Goal: Task Accomplishment & Management: Manage account settings

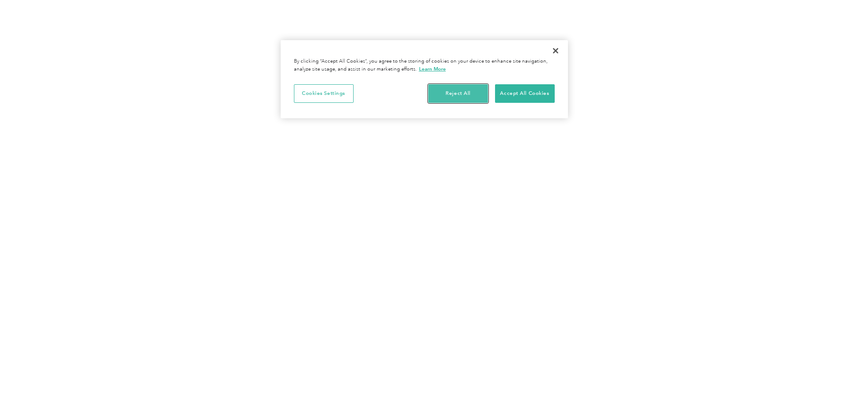
click at [455, 91] on button "Reject All" at bounding box center [458, 93] width 60 height 19
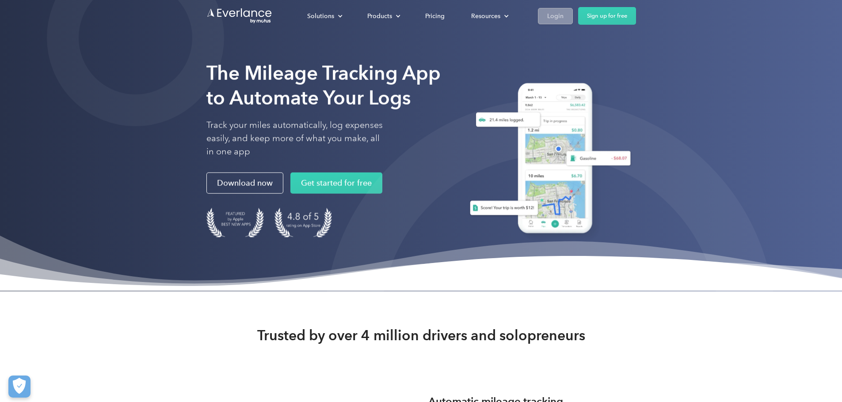
click at [573, 15] on link "Login" at bounding box center [555, 16] width 35 height 16
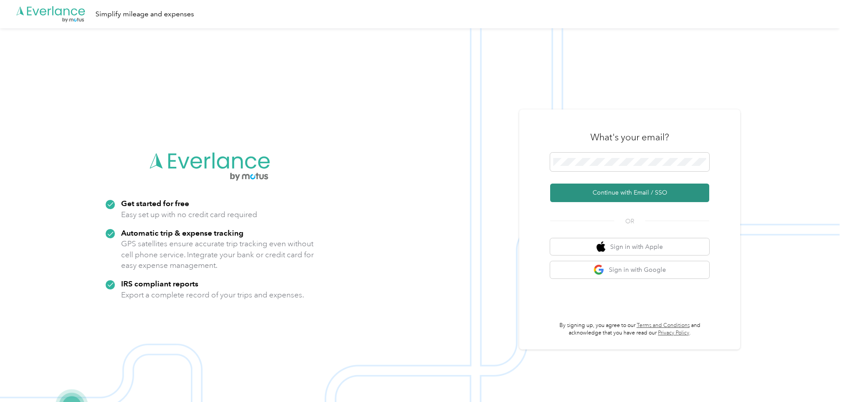
click at [646, 188] on button "Continue with Email / SSO" at bounding box center [629, 193] width 159 height 19
click at [647, 193] on button "Continue with Email / SSO" at bounding box center [629, 193] width 159 height 19
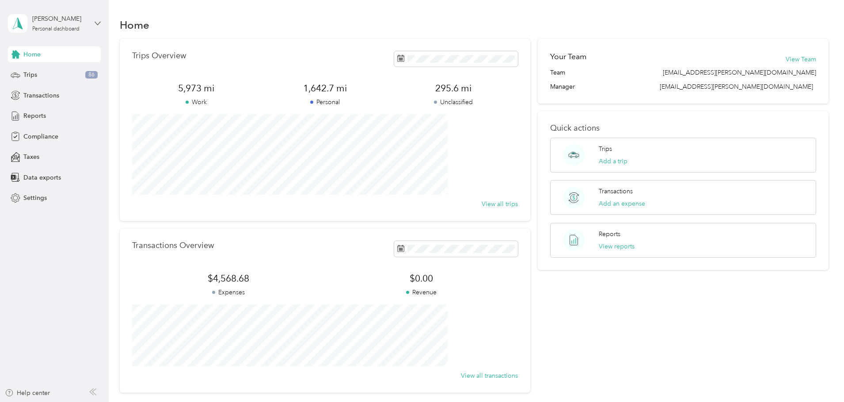
click at [95, 23] on icon at bounding box center [98, 23] width 6 height 6
click at [31, 195] on span "Settings" at bounding box center [34, 198] width 23 height 9
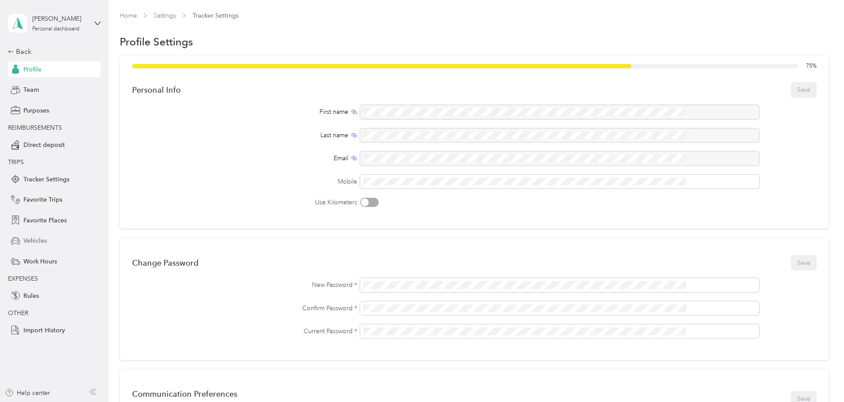
click at [39, 239] on span "Vehicles" at bounding box center [34, 240] width 23 height 9
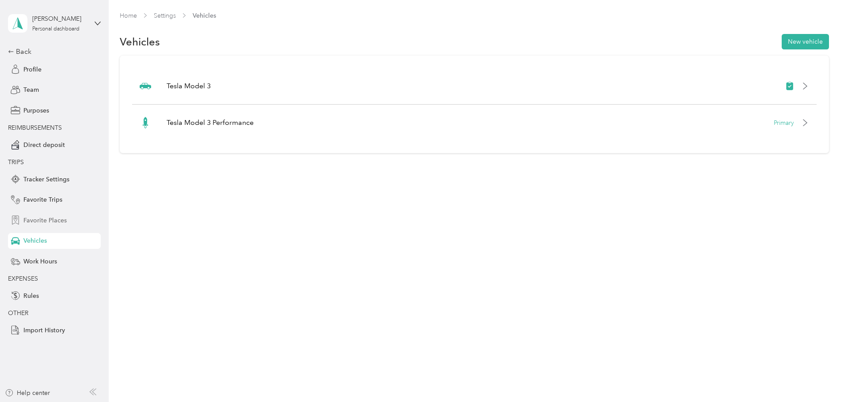
click at [51, 220] on span "Favorite Places" at bounding box center [44, 220] width 43 height 9
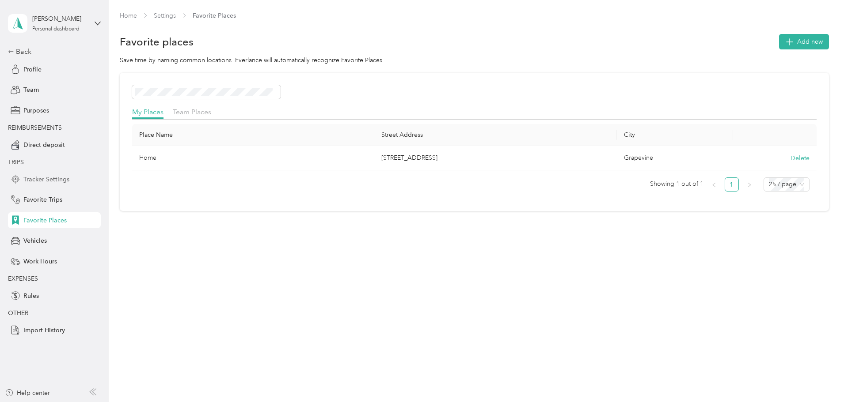
click at [56, 177] on span "Tracker Settings" at bounding box center [46, 179] width 46 height 9
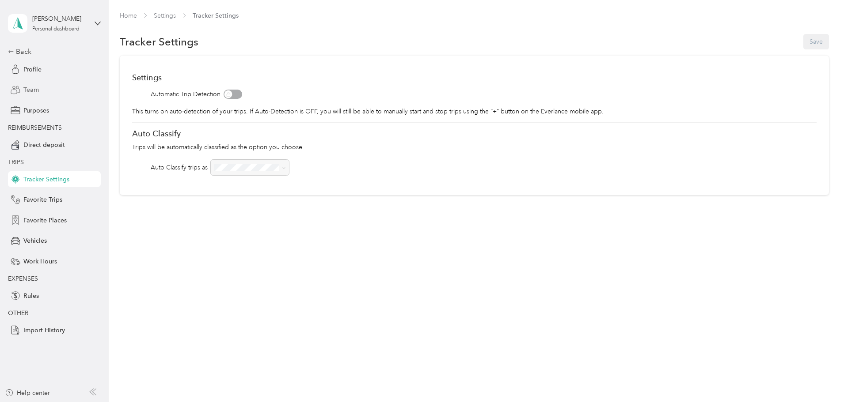
drag, startPoint x: 41, startPoint y: 103, endPoint x: 38, endPoint y: 96, distance: 7.3
drag, startPoint x: 38, startPoint y: 96, endPoint x: 34, endPoint y: 70, distance: 26.8
click at [34, 70] on span "Profile" at bounding box center [32, 69] width 18 height 9
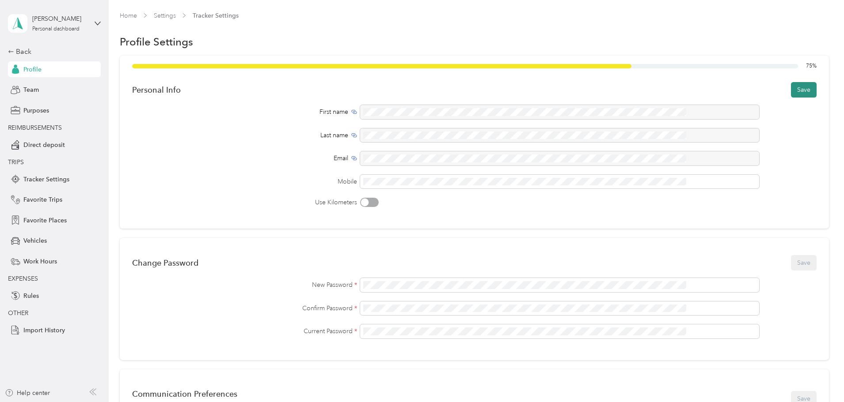
click at [791, 85] on button "Save" at bounding box center [804, 89] width 26 height 15
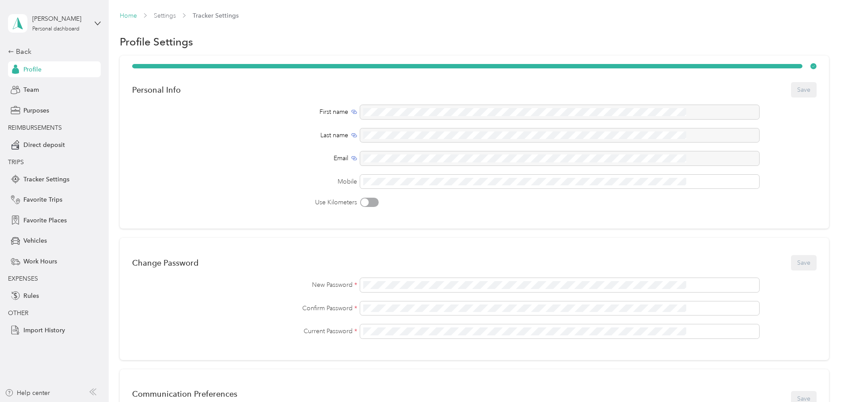
click at [137, 15] on link "Home" at bounding box center [128, 16] width 17 height 8
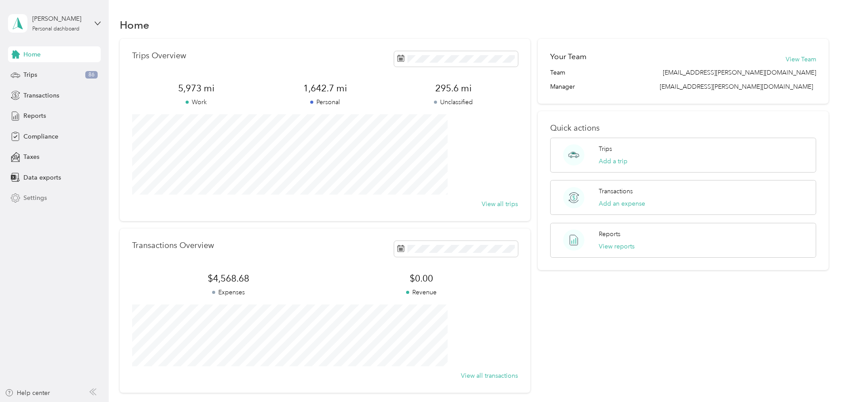
click at [43, 197] on span "Settings" at bounding box center [34, 198] width 23 height 9
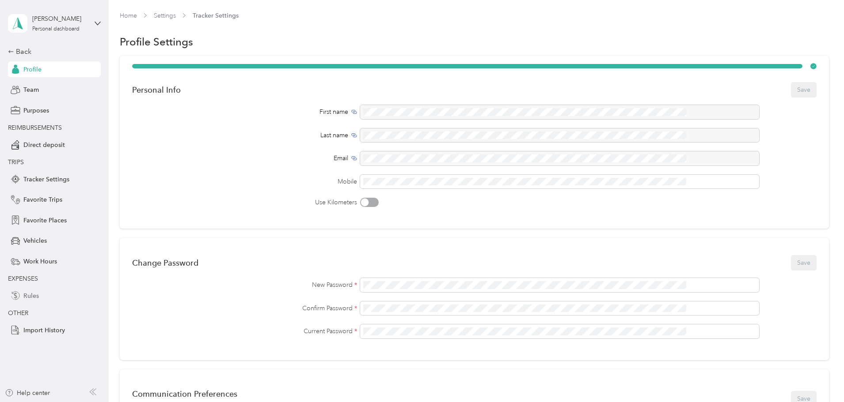
click at [33, 296] on span "Rules" at bounding box center [30, 296] width 15 height 9
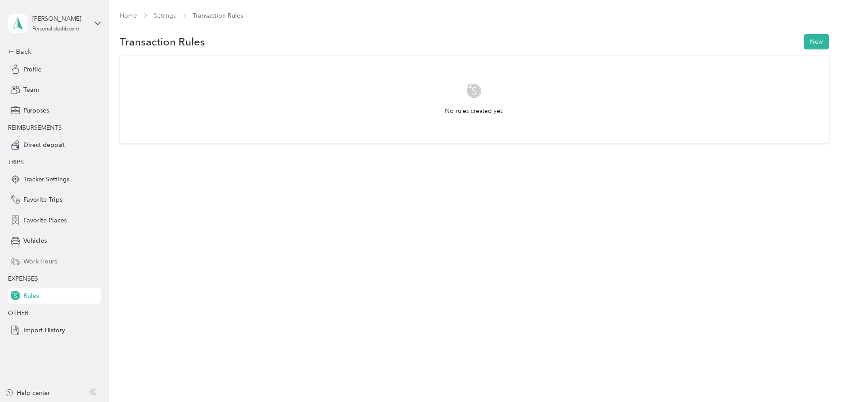
click at [41, 260] on span "Work Hours" at bounding box center [40, 261] width 34 height 9
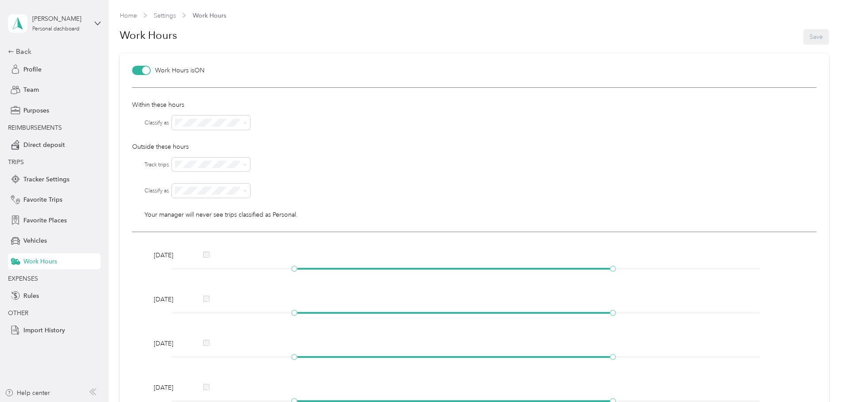
click at [256, 41] on div "Work Hours Save" at bounding box center [474, 37] width 709 height 34
click at [40, 69] on span "Profile" at bounding box center [32, 69] width 18 height 9
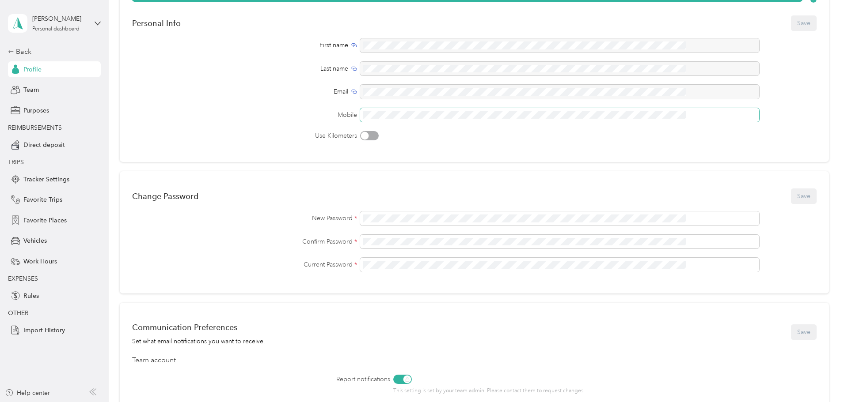
scroll to position [302, 0]
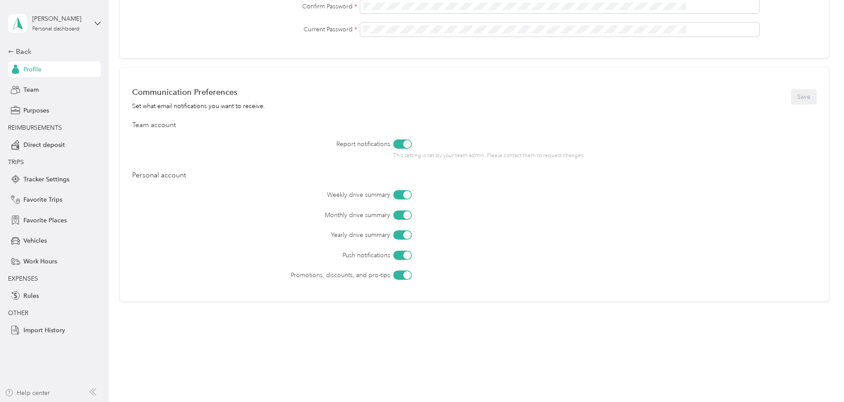
click at [39, 393] on div "Help center" at bounding box center [27, 393] width 45 height 9
click at [76, 331] on div "Import History" at bounding box center [54, 331] width 93 height 16
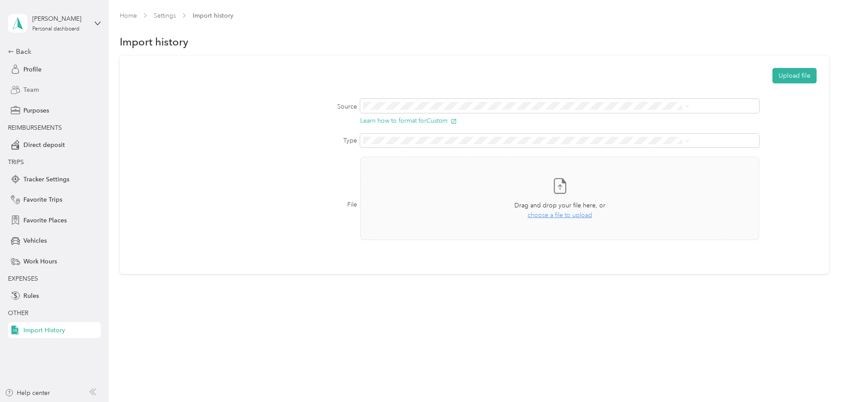
click at [30, 91] on span "Team" at bounding box center [30, 89] width 15 height 9
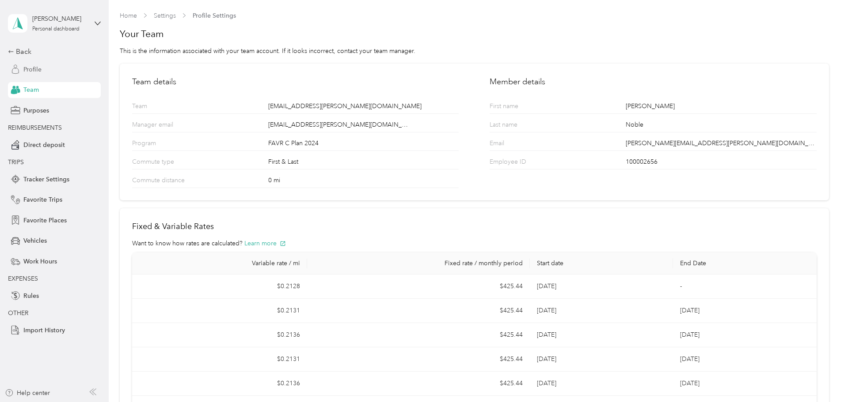
click at [23, 67] on span "Profile" at bounding box center [32, 69] width 18 height 9
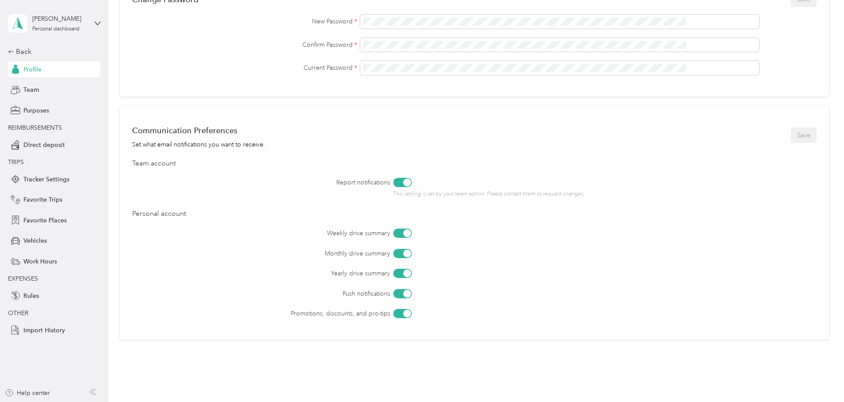
scroll to position [302, 0]
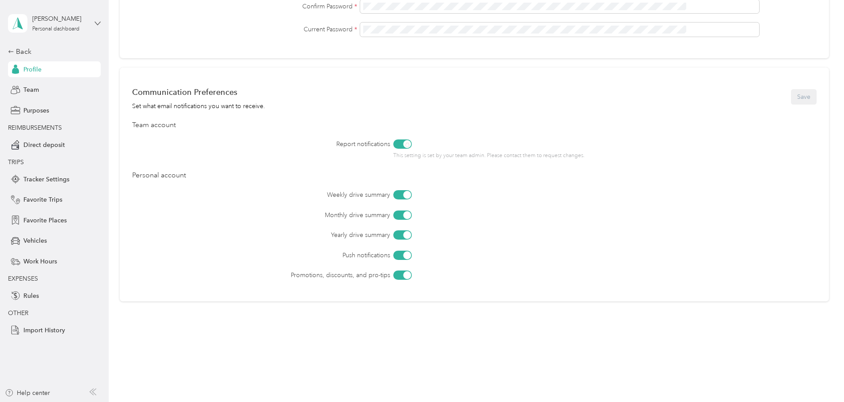
click at [97, 21] on icon at bounding box center [98, 23] width 6 height 6
click at [111, 234] on div "Home Settings Tracker Settings Profile Settings Personal Info Save First name L…" at bounding box center [474, 28] width 731 height 661
click at [95, 392] on icon at bounding box center [92, 392] width 7 height 7
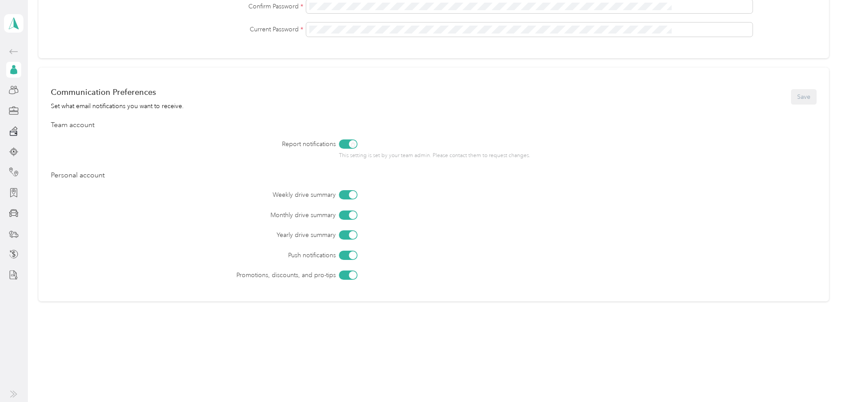
click at [15, 392] on icon at bounding box center [15, 394] width 4 height 6
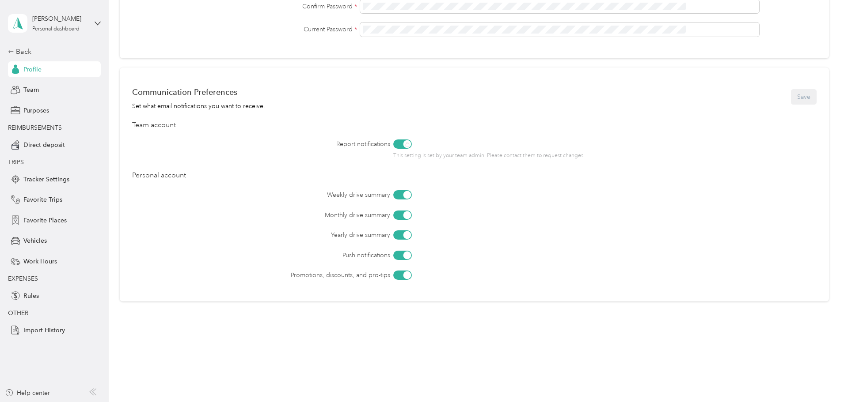
click at [19, 46] on div "Ryan Noble Personal dashboard Back Profile Team Purposes REIMBURSEMENTS Direct …" at bounding box center [54, 169] width 93 height 338
click at [21, 46] on div "Ryan Noble Personal dashboard Back Profile Team Purposes REIMBURSEMENTS Direct …" at bounding box center [54, 169] width 93 height 338
click at [22, 52] on div "Back" at bounding box center [52, 51] width 88 height 11
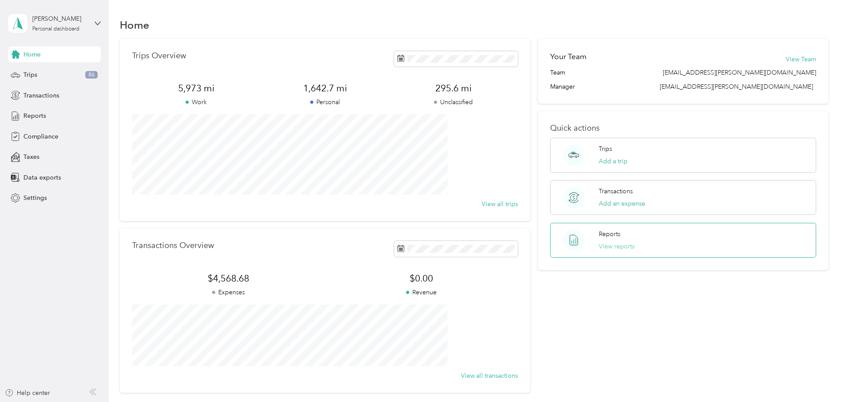
click at [608, 242] on button "View reports" at bounding box center [617, 246] width 36 height 9
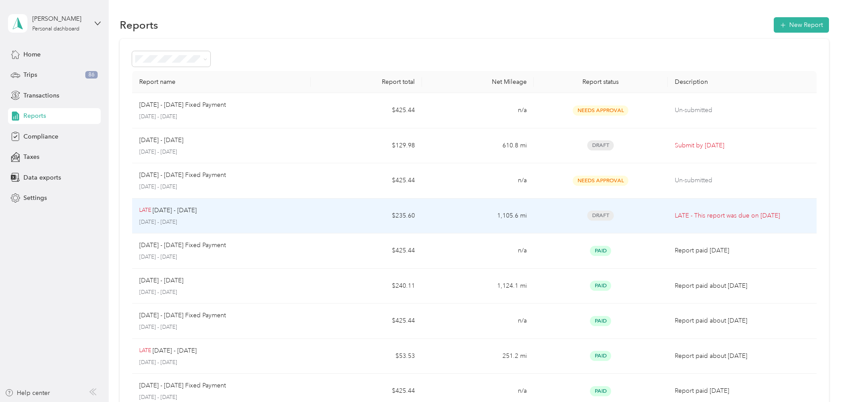
click at [470, 223] on td "1,105.6 mi" at bounding box center [477, 216] width 111 height 35
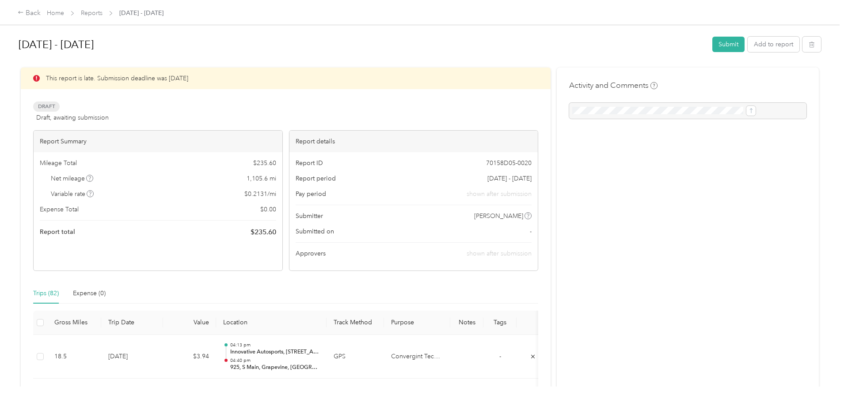
drag, startPoint x: 422, startPoint y: 179, endPoint x: 65, endPoint y: 165, distance: 356.8
click at [65, 165] on div "Back Home Reports Aug 1 - 31, 2025 Aug 1 - 31, 2025 Submit Add to report This r…" at bounding box center [419, 201] width 839 height 402
click at [106, 289] on div "Expense (0)" at bounding box center [89, 294] width 33 height 10
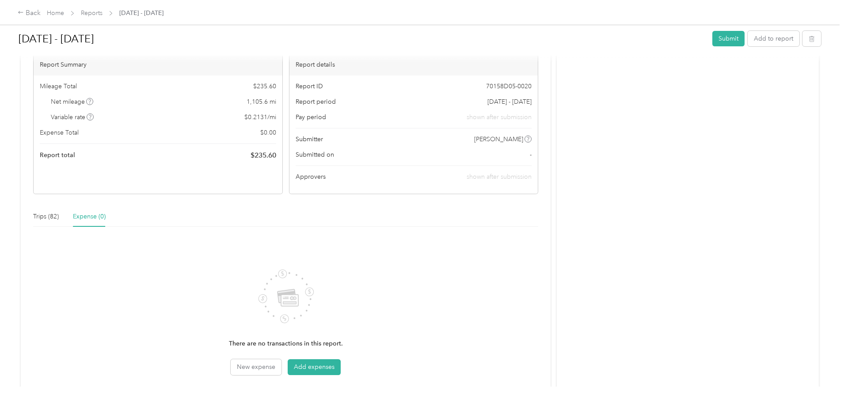
scroll to position [140, 0]
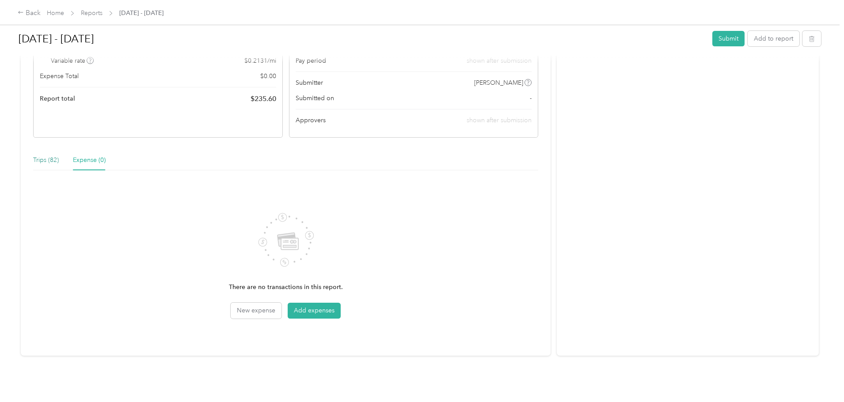
click at [59, 156] on div "Trips (82)" at bounding box center [46, 161] width 26 height 10
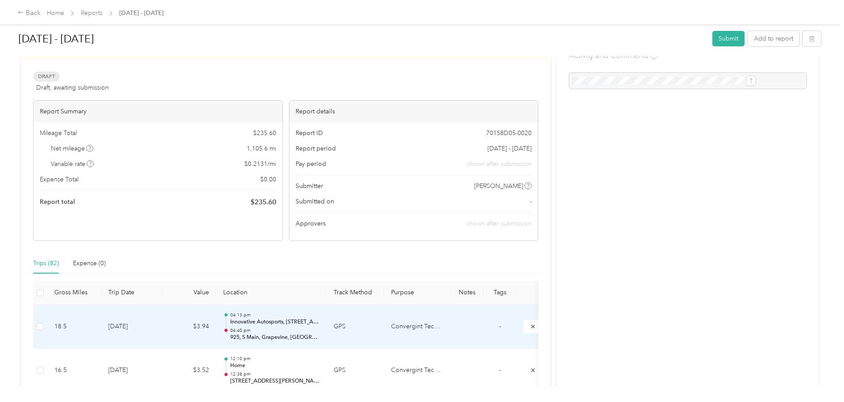
scroll to position [44, 0]
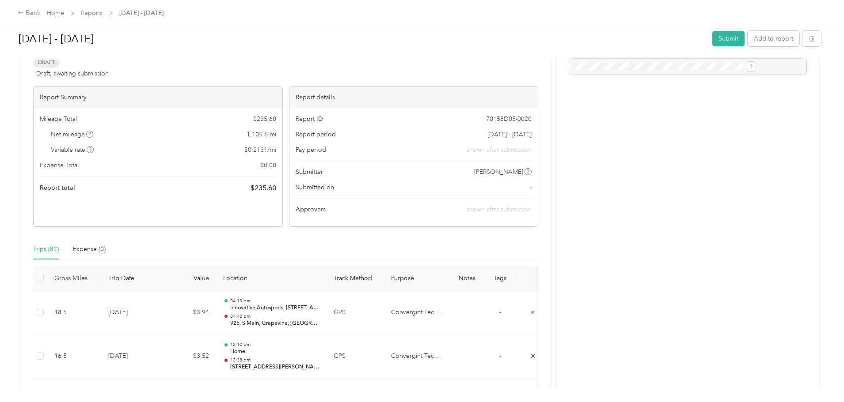
click at [467, 209] on span "shown after submission" at bounding box center [499, 210] width 65 height 8
click at [467, 150] on span "shown after submission" at bounding box center [499, 149] width 65 height 9
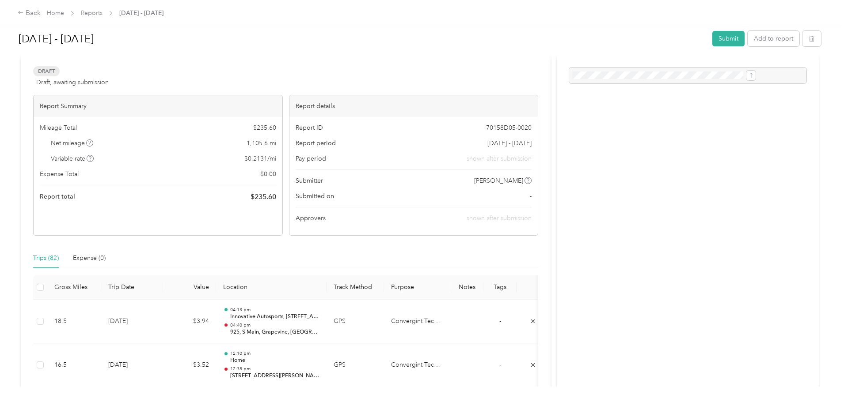
scroll to position [0, 0]
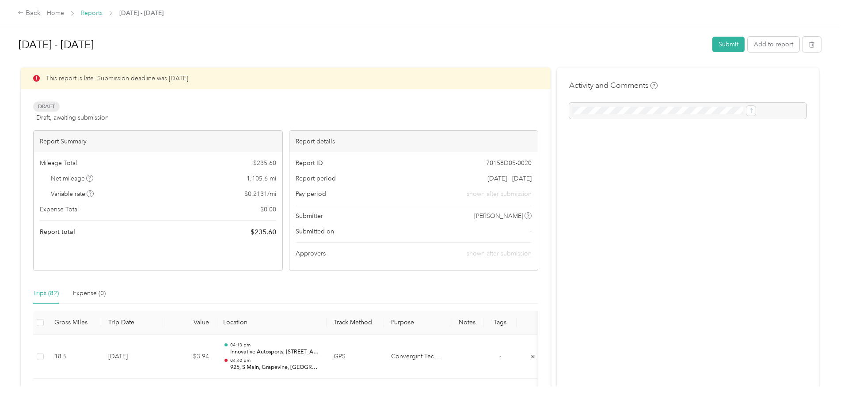
click at [102, 12] on link "Reports" at bounding box center [92, 13] width 22 height 8
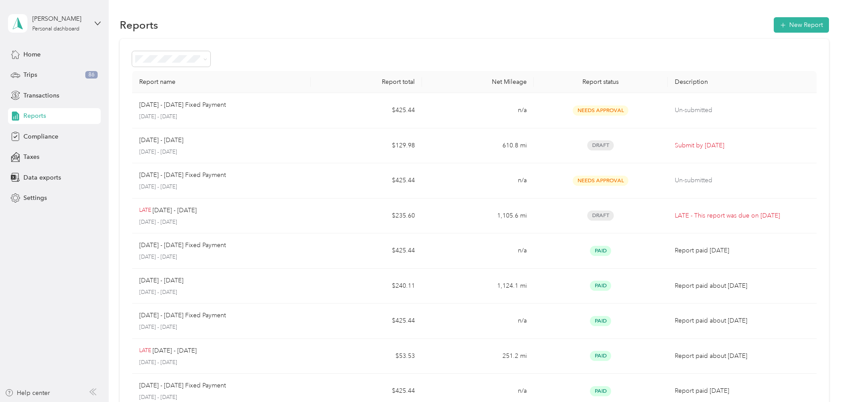
click at [234, 109] on li "Needs approval" at bounding box center [230, 106] width 78 height 15
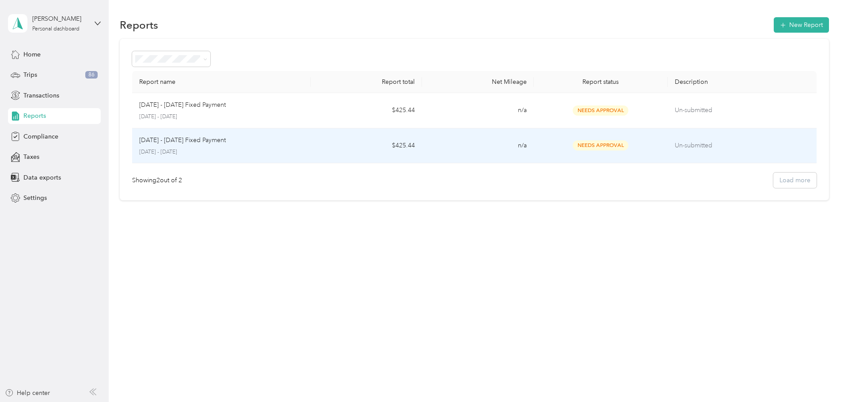
click at [299, 155] on p "September 1 - 30, 2025" at bounding box center [221, 152] width 164 height 8
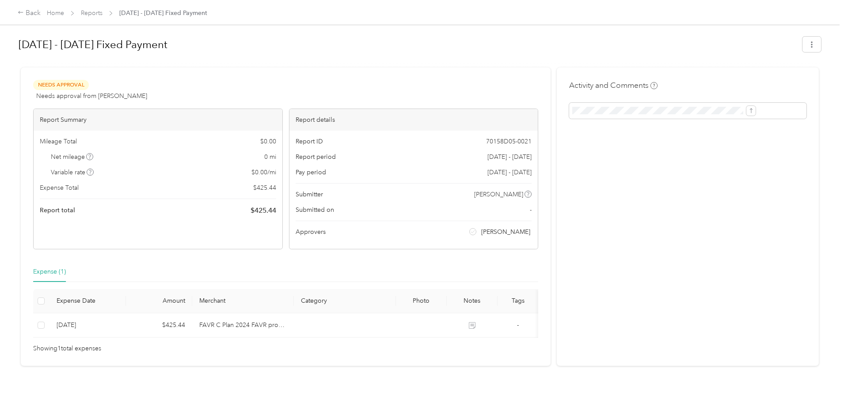
scroll to position [23, 0]
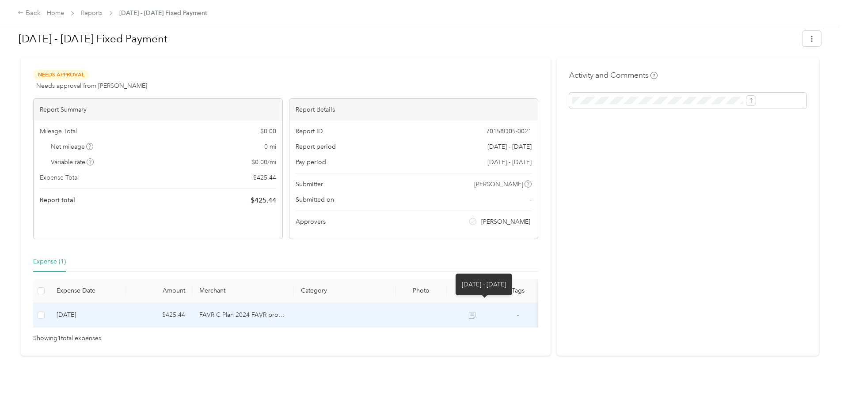
click at [475, 315] on icon at bounding box center [473, 317] width 5 height 4
click at [475, 312] on icon at bounding box center [472, 315] width 7 height 7
click at [126, 304] on td "10-2-2025" at bounding box center [87, 316] width 76 height 24
click at [101, 334] on span "Showing 1 total expenses" at bounding box center [67, 339] width 68 height 10
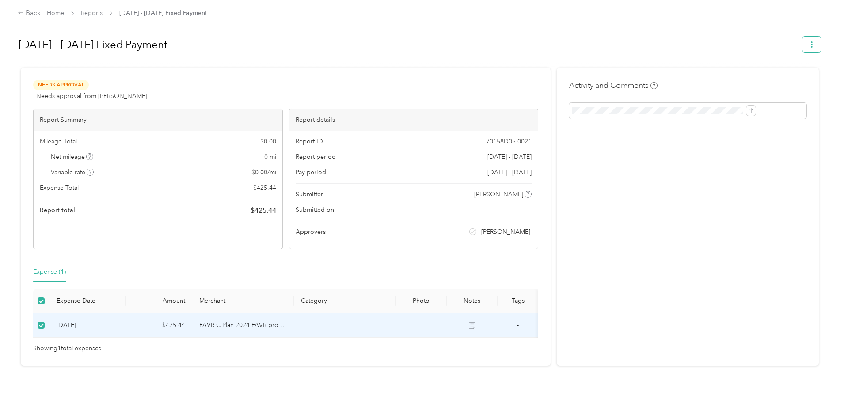
click at [811, 45] on icon "button" at bounding box center [812, 45] width 2 height 6
click at [102, 13] on link "Reports" at bounding box center [92, 13] width 22 height 8
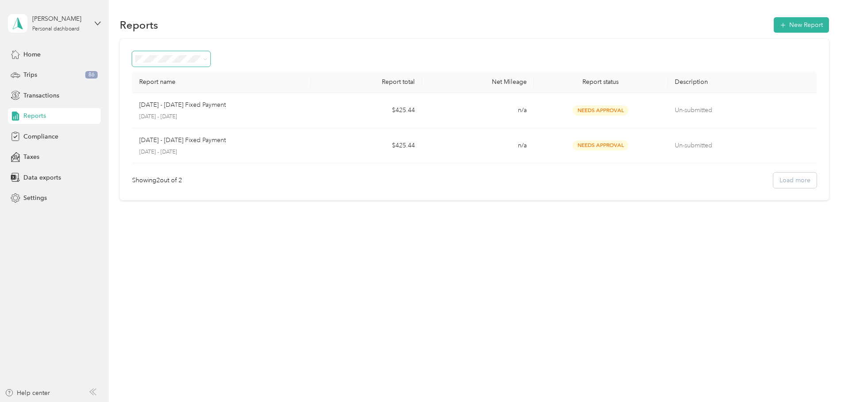
click at [207, 59] on icon at bounding box center [205, 59] width 4 height 4
click at [229, 122] on span "Needs payment" at bounding box center [220, 122] width 45 height 8
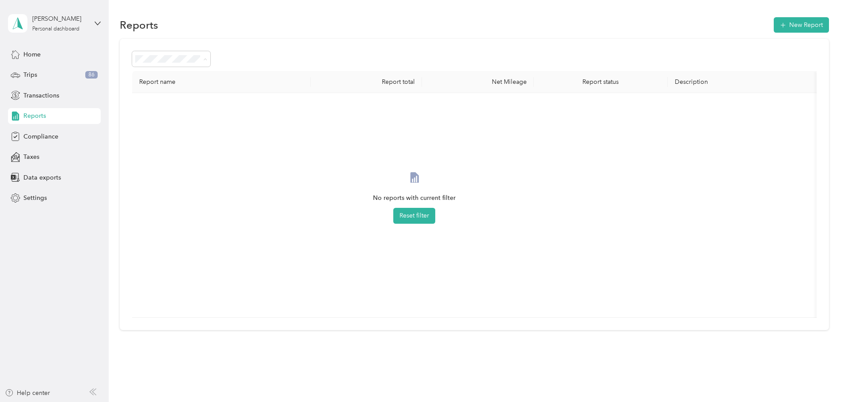
click at [217, 165] on div "Paid" at bounding box center [230, 167] width 66 height 9
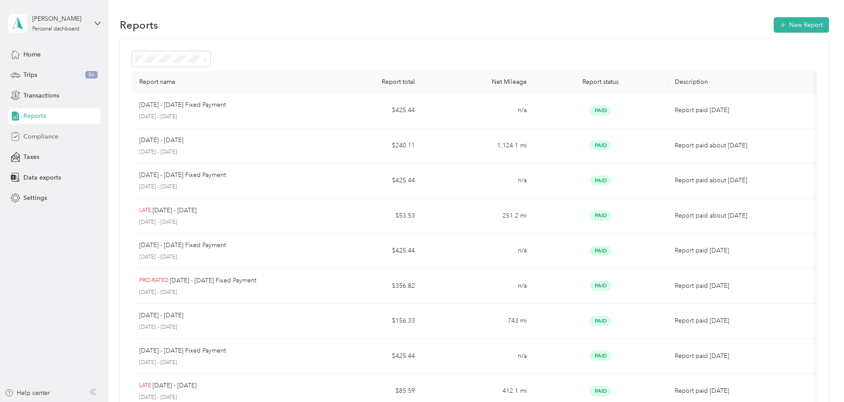
click at [64, 133] on div "Compliance" at bounding box center [54, 137] width 93 height 16
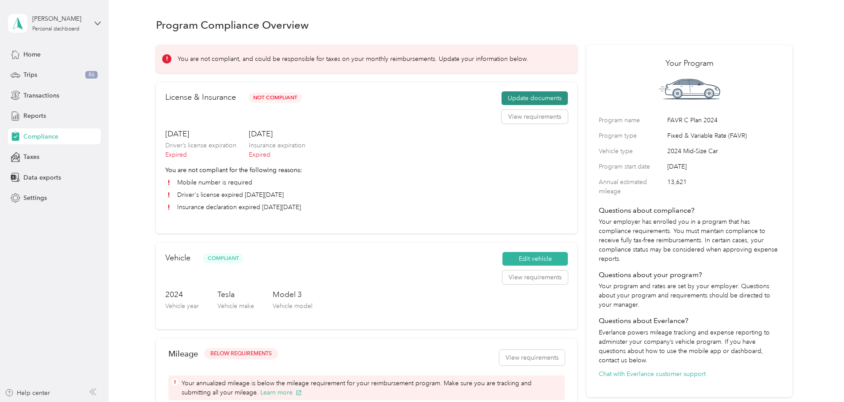
click at [517, 106] on button "Update documents" at bounding box center [534, 98] width 66 height 14
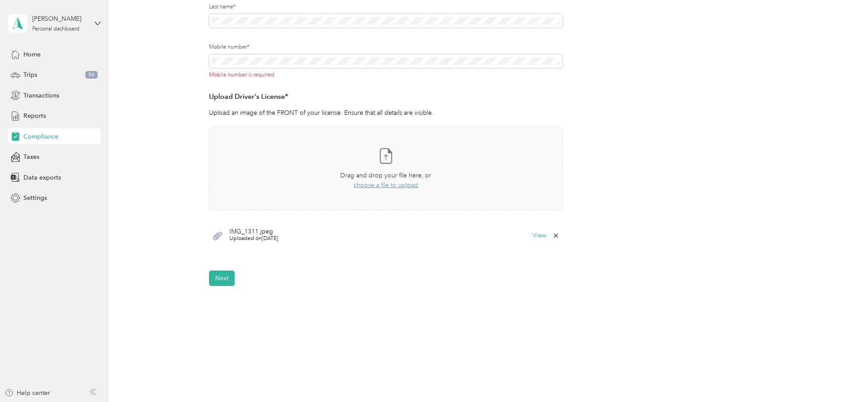
scroll to position [212, 0]
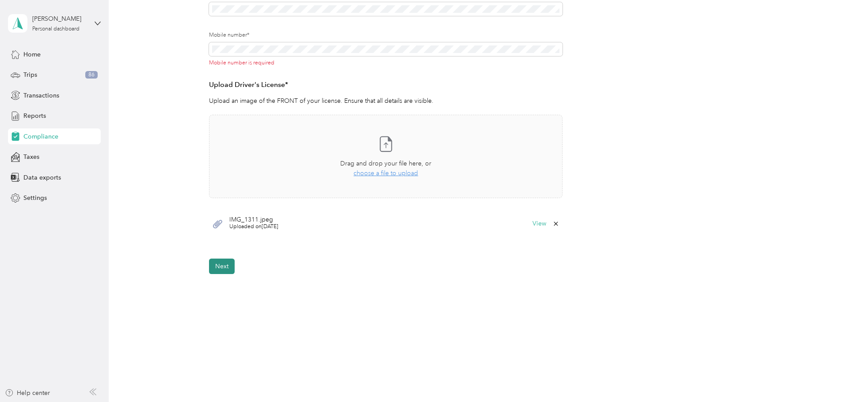
click at [223, 267] on button "Next" at bounding box center [222, 266] width 26 height 15
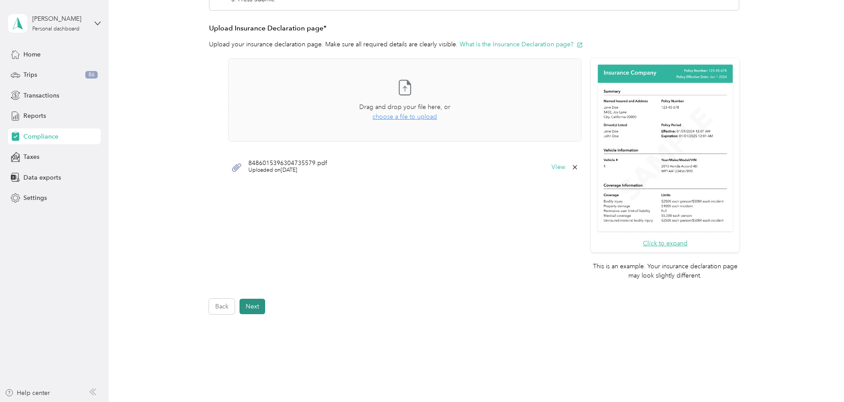
scroll to position [252, 0]
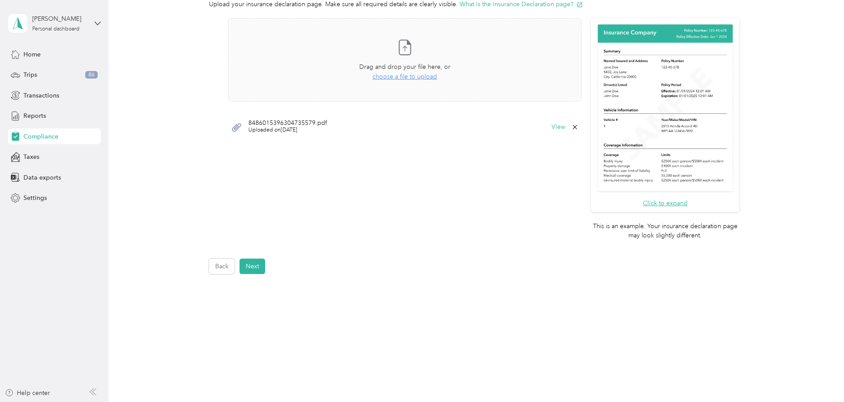
click at [237, 128] on icon at bounding box center [236, 127] width 9 height 8
click at [223, 269] on button "Back" at bounding box center [222, 266] width 26 height 15
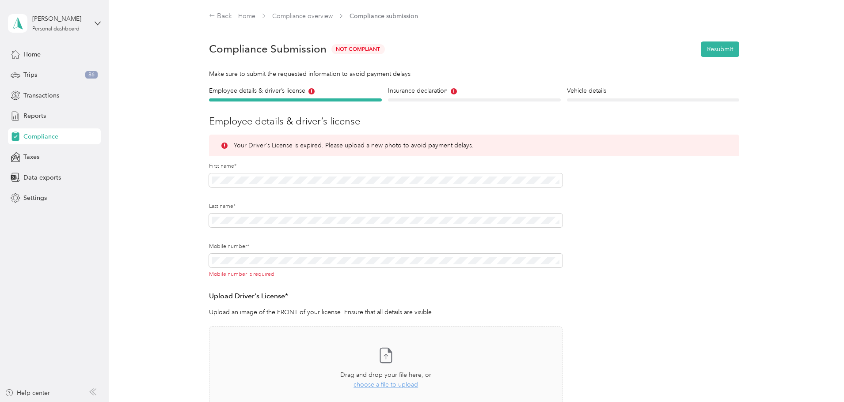
scroll to position [212, 0]
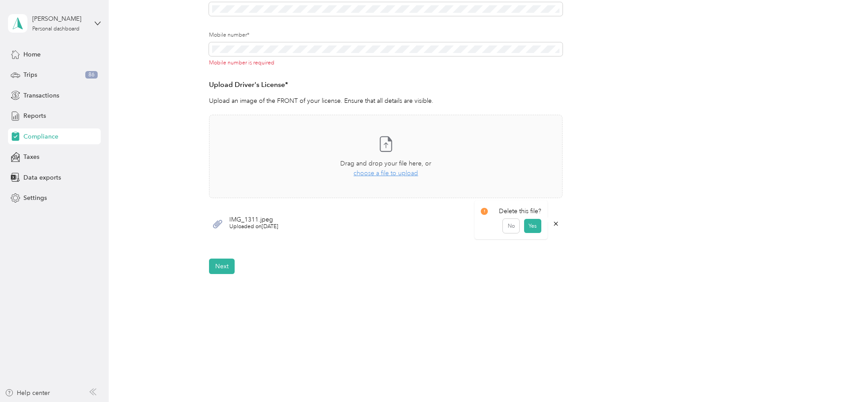
click at [554, 222] on icon at bounding box center [555, 223] width 7 height 7
click at [391, 218] on div "IMG_1311.jpeg Uploaded on 6/20/2025 View" at bounding box center [385, 224] width 353 height 27
click at [535, 223] on button "View" at bounding box center [539, 224] width 14 height 6
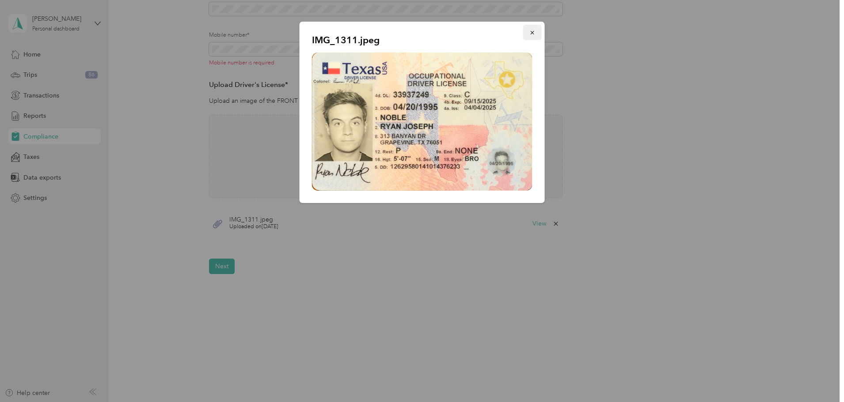
click at [531, 32] on icon "button" at bounding box center [532, 33] width 4 height 4
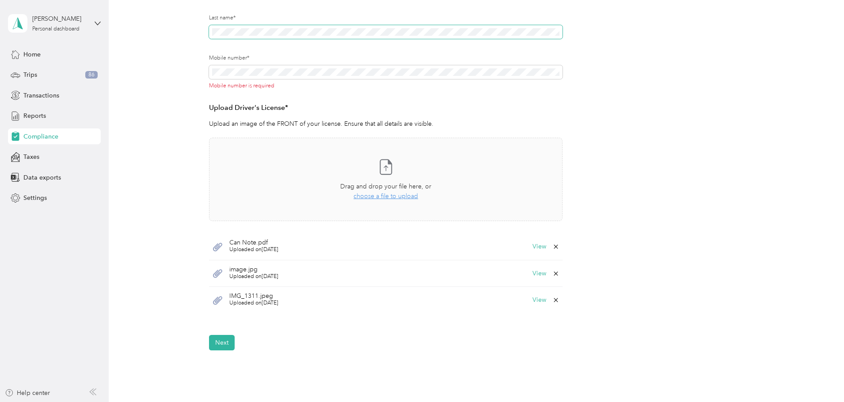
scroll to position [221, 0]
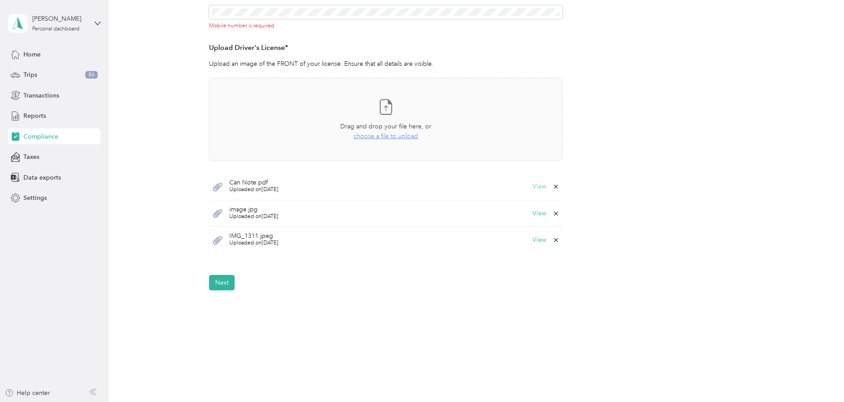
click at [538, 186] on button "View" at bounding box center [539, 187] width 14 height 6
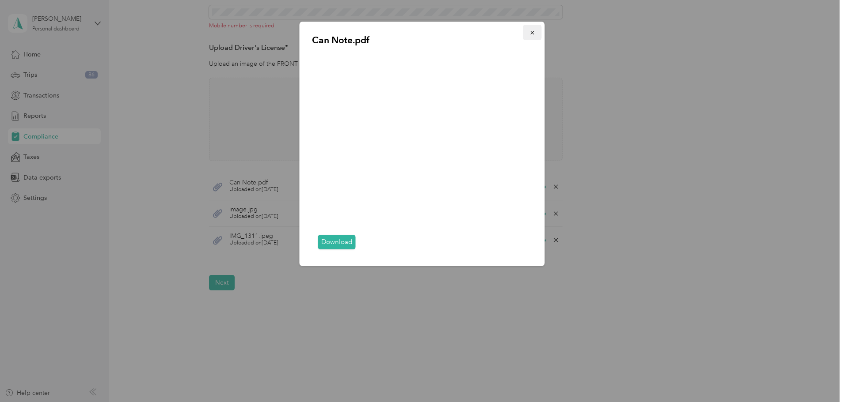
click at [527, 30] on button "button" at bounding box center [532, 32] width 19 height 15
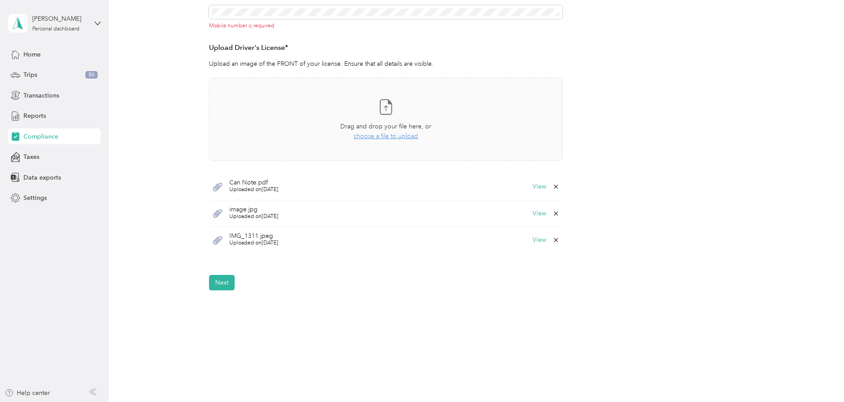
click at [250, 209] on span "image.jpg" at bounding box center [253, 210] width 49 height 6
click at [533, 212] on button "View" at bounding box center [539, 214] width 14 height 6
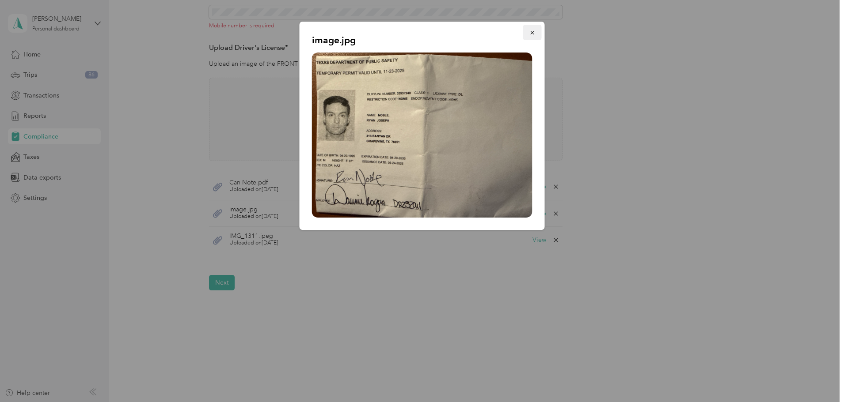
click at [532, 32] on icon "button" at bounding box center [532, 33] width 6 height 6
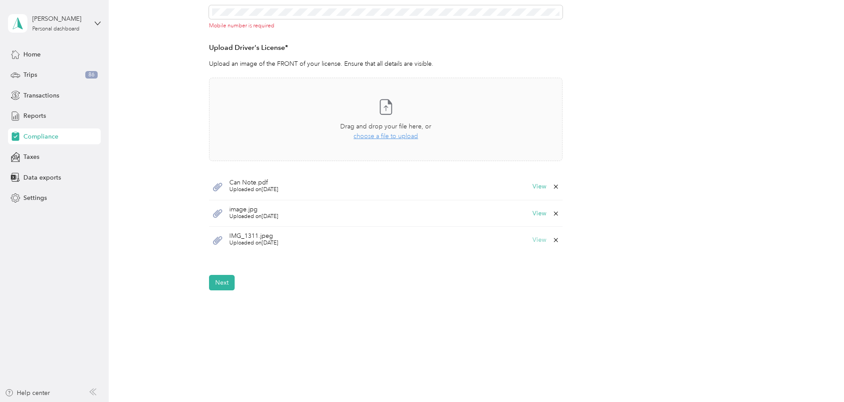
click at [537, 240] on button "View" at bounding box center [539, 240] width 14 height 6
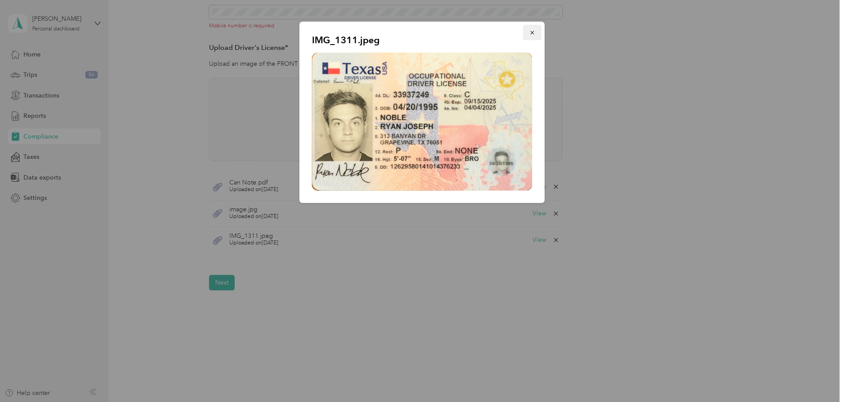
click at [531, 31] on icon "button" at bounding box center [532, 33] width 4 height 4
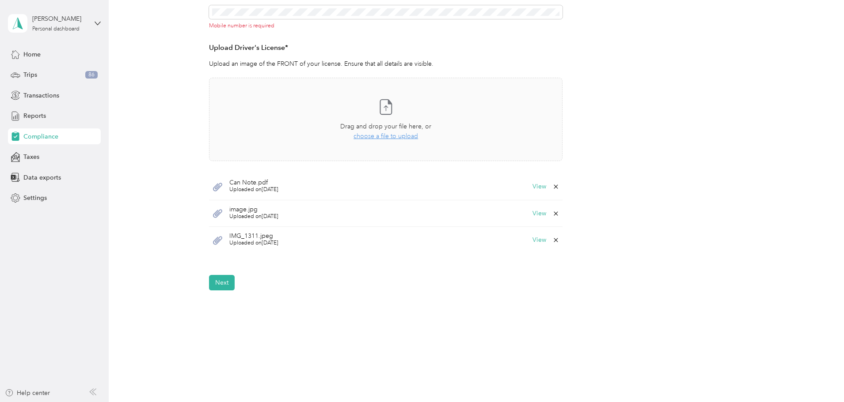
click at [556, 239] on icon at bounding box center [555, 240] width 7 height 7
click at [531, 248] on button "Yes" at bounding box center [532, 246] width 17 height 14
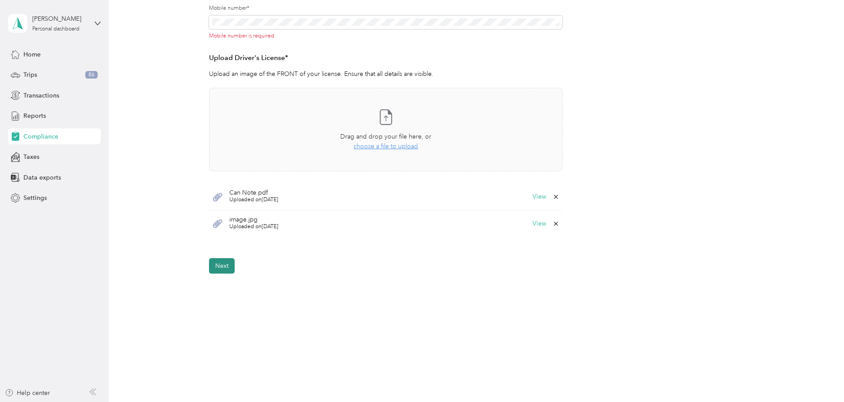
click at [220, 262] on button "Next" at bounding box center [222, 265] width 26 height 15
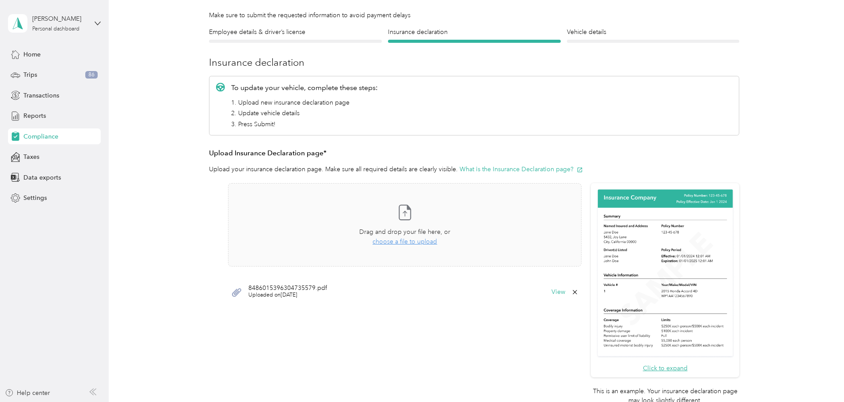
scroll to position [48, 0]
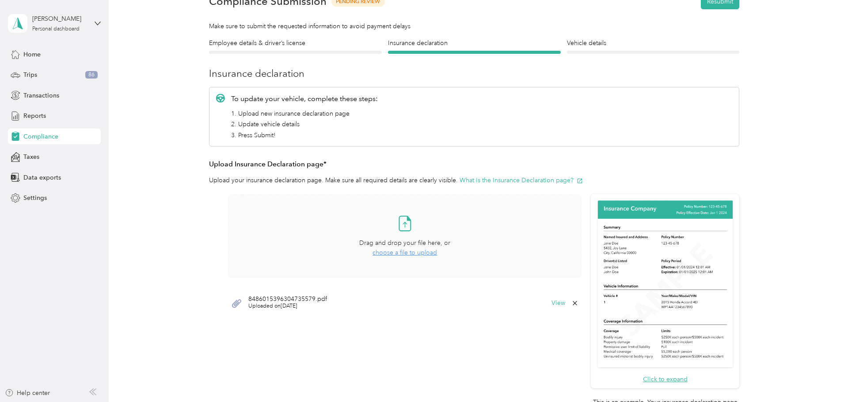
click at [414, 253] on span "choose a file to upload" at bounding box center [404, 253] width 65 height 8
click at [554, 304] on button "View" at bounding box center [558, 303] width 14 height 6
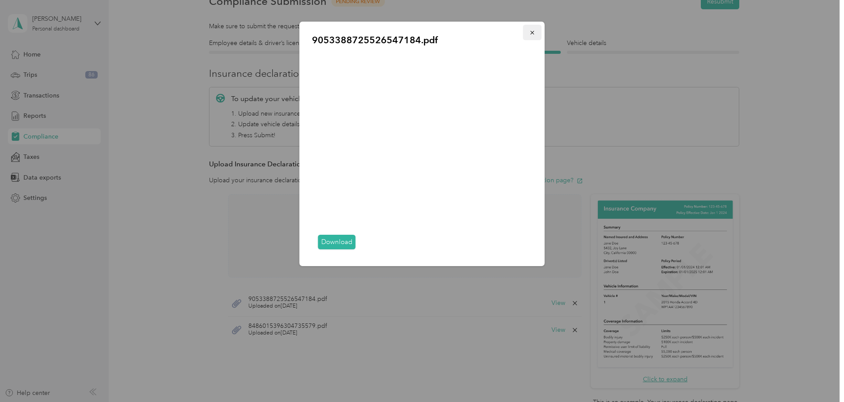
click at [539, 35] on button "button" at bounding box center [532, 32] width 19 height 15
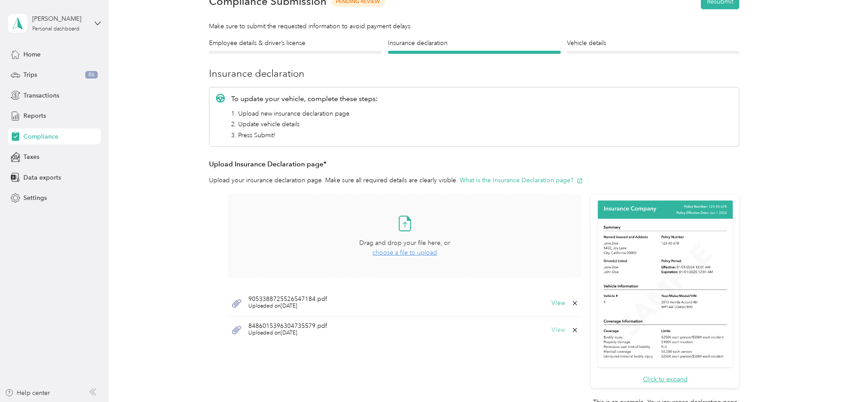
click at [560, 333] on button "View" at bounding box center [558, 330] width 14 height 6
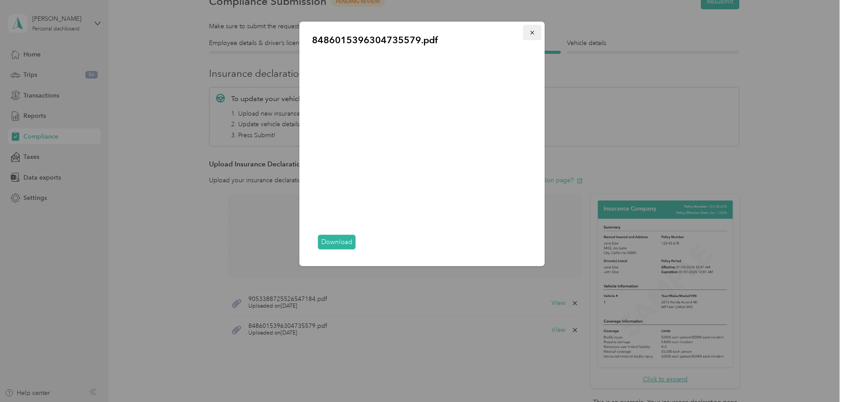
click at [531, 33] on icon "button" at bounding box center [532, 33] width 4 height 4
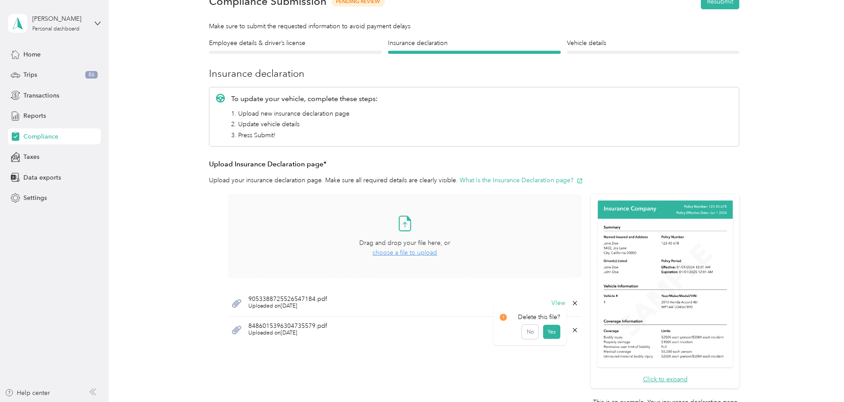
click at [576, 330] on icon at bounding box center [574, 330] width 7 height 7
click at [550, 335] on button "Yes" at bounding box center [551, 337] width 17 height 14
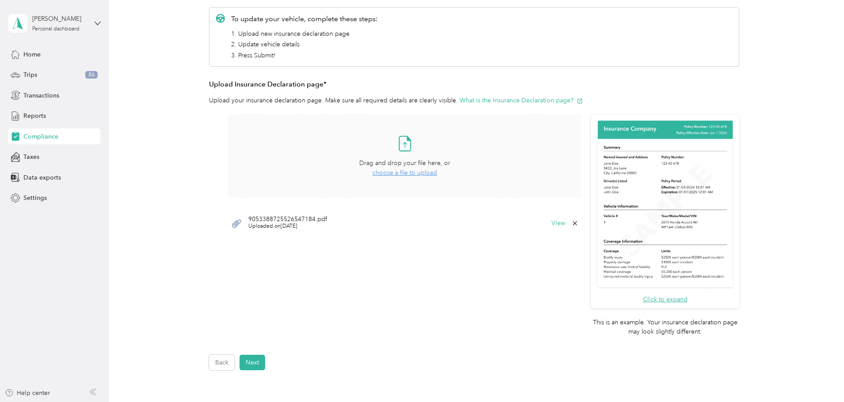
scroll to position [224, 0]
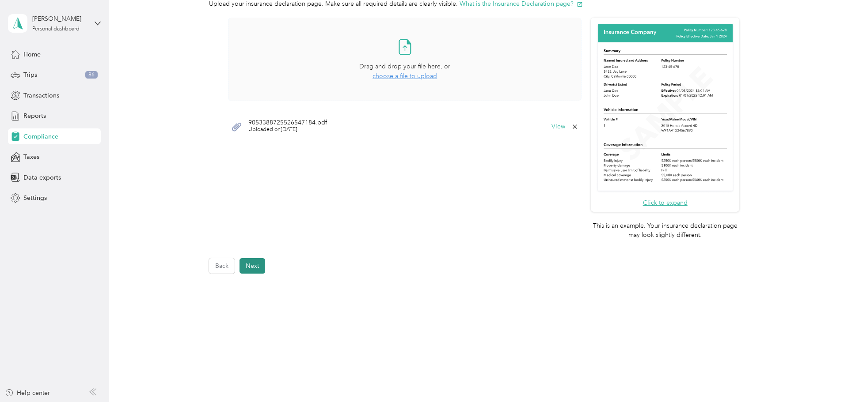
click at [256, 266] on button "Next" at bounding box center [252, 265] width 26 height 15
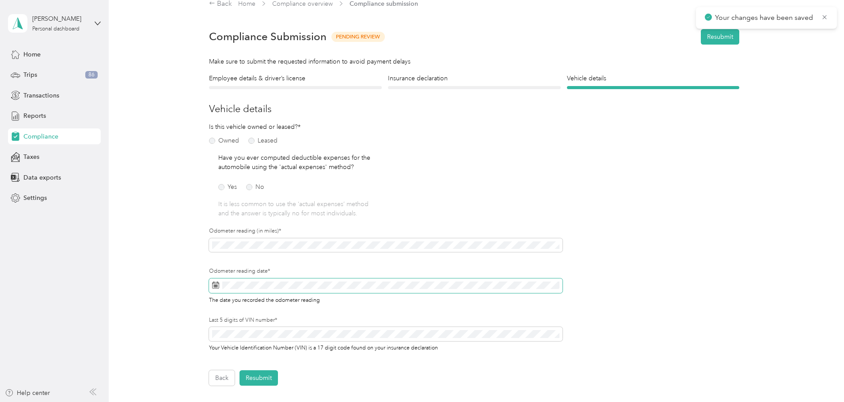
scroll to position [11, 0]
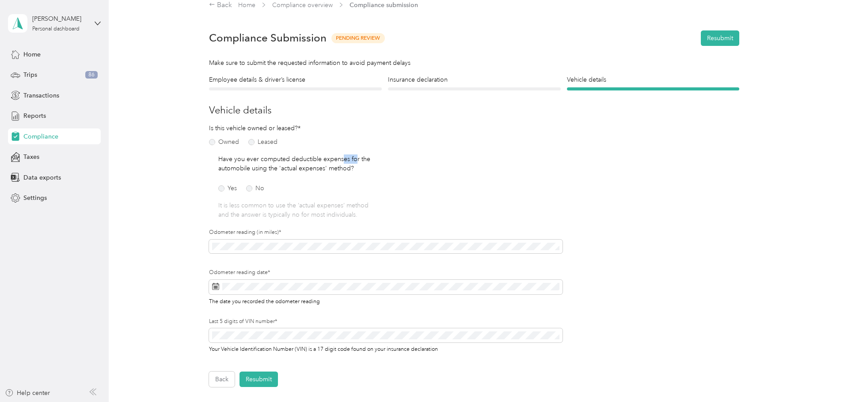
drag, startPoint x: 342, startPoint y: 161, endPoint x: 354, endPoint y: 161, distance: 11.9
click at [354, 161] on p "Have you ever computed deductible expenses for the automobile using the 'actual…" at bounding box center [295, 164] width 154 height 19
click at [359, 172] on p "Have you ever computed deductible expenses for the automobile using the 'actual…" at bounding box center [295, 164] width 154 height 19
click at [196, 247] on div "Employee details & driver’s license License Insurance declaration Insurance Veh…" at bounding box center [474, 231] width 636 height 312
click at [268, 381] on button "Resubmit" at bounding box center [258, 379] width 38 height 15
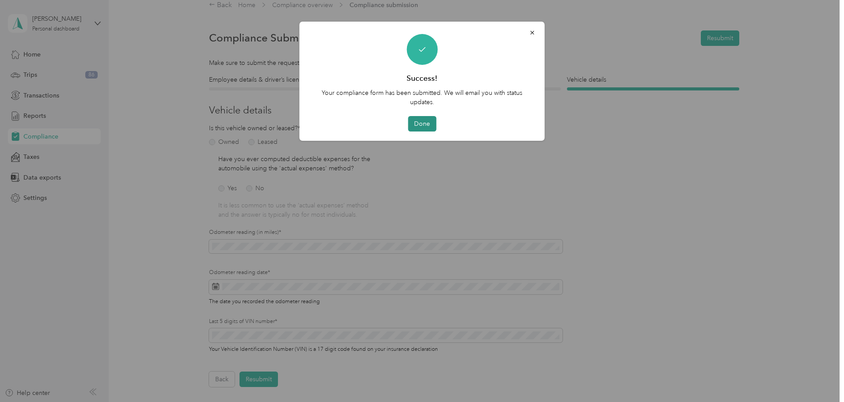
click at [425, 126] on button "Done" at bounding box center [422, 123] width 28 height 15
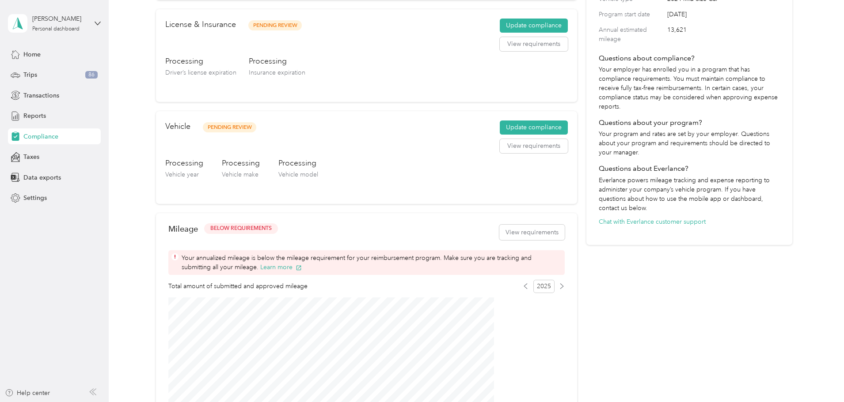
scroll to position [265, 0]
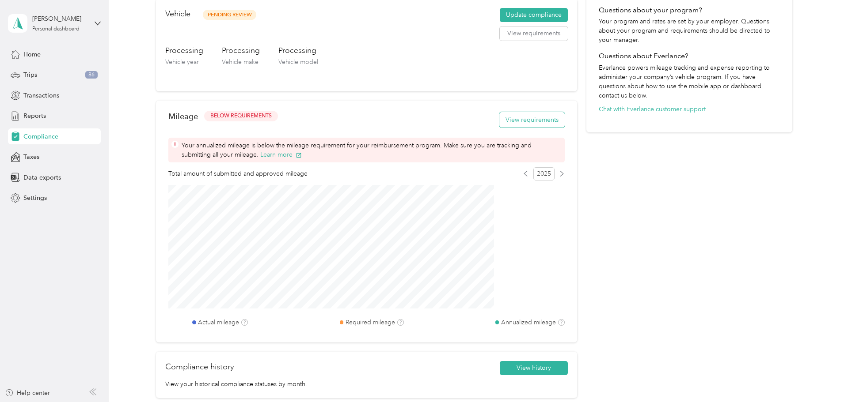
click at [529, 119] on button "View requirements" at bounding box center [531, 119] width 65 height 15
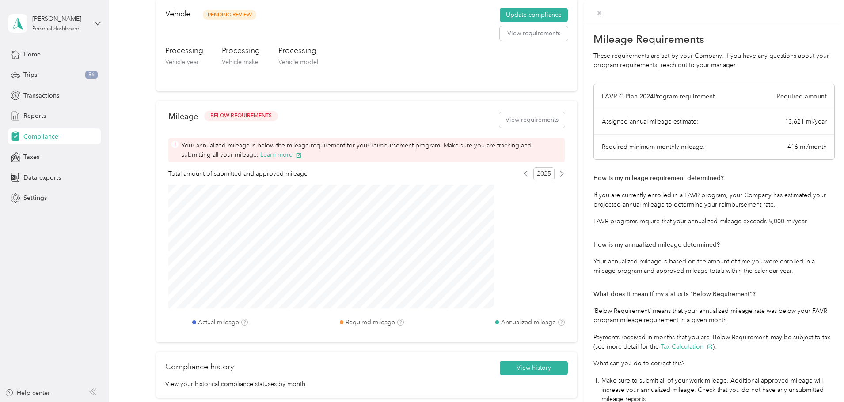
click at [431, 86] on div "Mileage Requirements These requirements are set by your Company. If you have an…" at bounding box center [422, 201] width 844 height 402
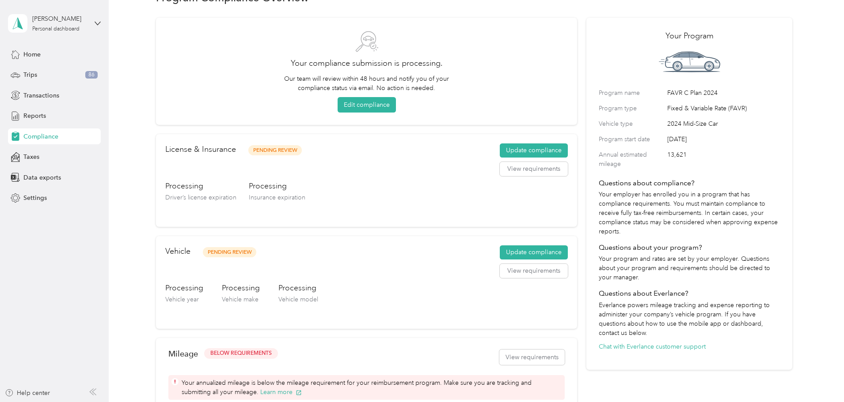
scroll to position [0, 0]
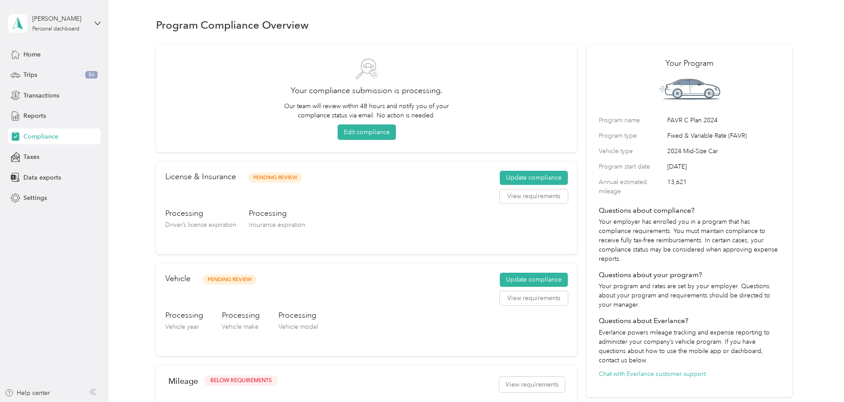
click at [302, 179] on span "Pending Review" at bounding box center [274, 178] width 53 height 10
click at [387, 133] on button "Edit compliance" at bounding box center [367, 132] width 58 height 15
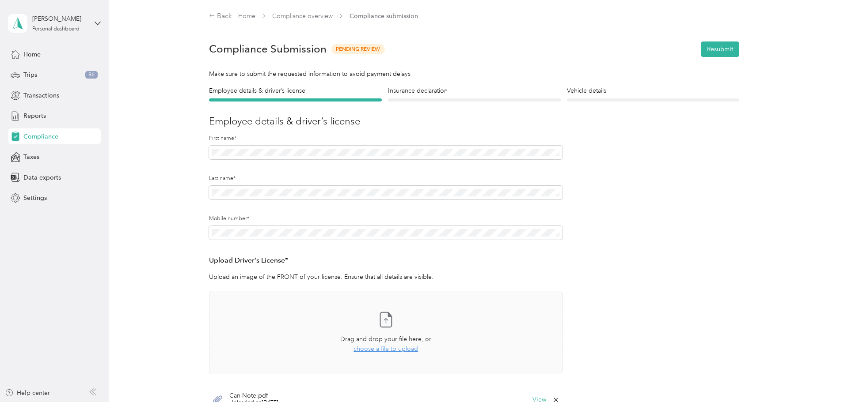
scroll to position [203, 0]
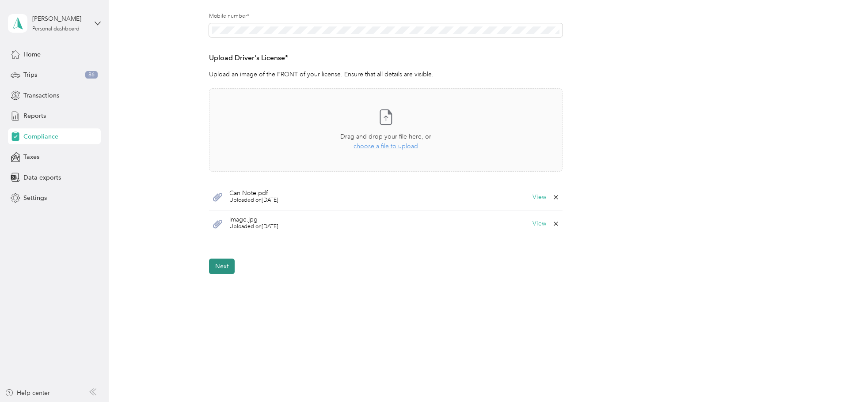
click at [225, 262] on button "Next" at bounding box center [222, 266] width 26 height 15
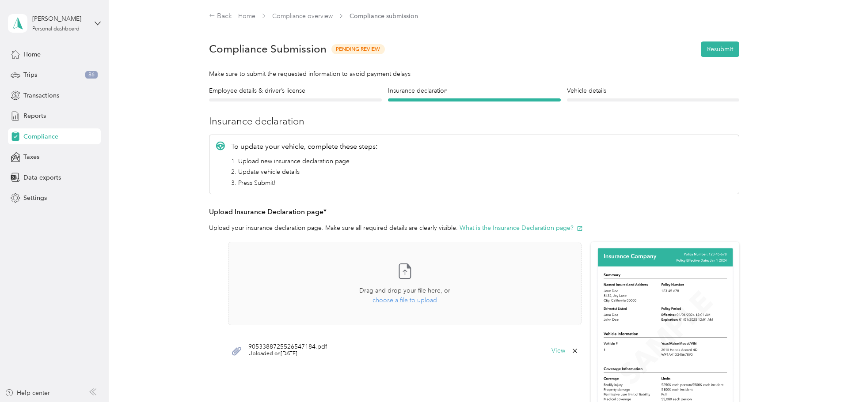
click at [565, 353] on div "View" at bounding box center [564, 351] width 27 height 7
click at [562, 352] on button "View" at bounding box center [558, 351] width 14 height 6
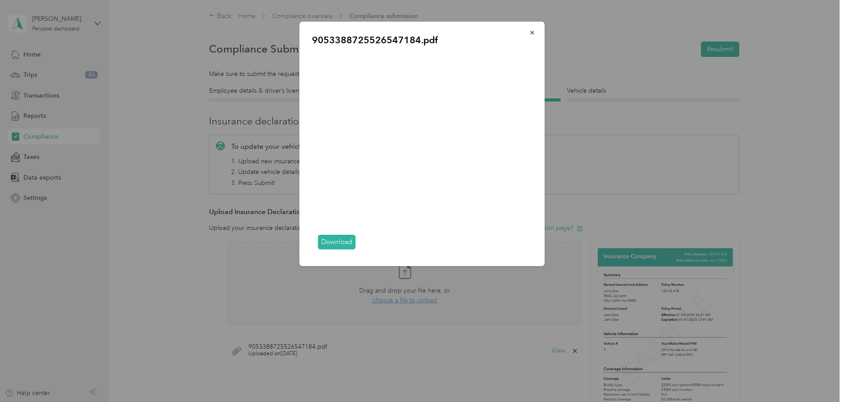
click at [159, 224] on div at bounding box center [422, 201] width 844 height 402
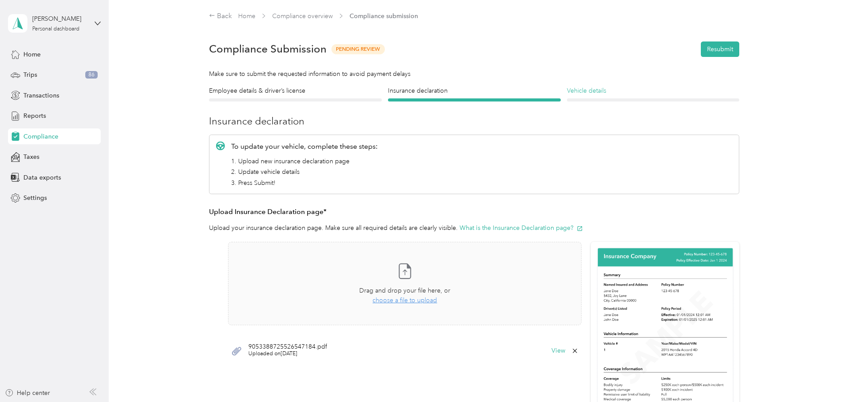
click at [578, 92] on h4 "Vehicle details" at bounding box center [653, 90] width 173 height 9
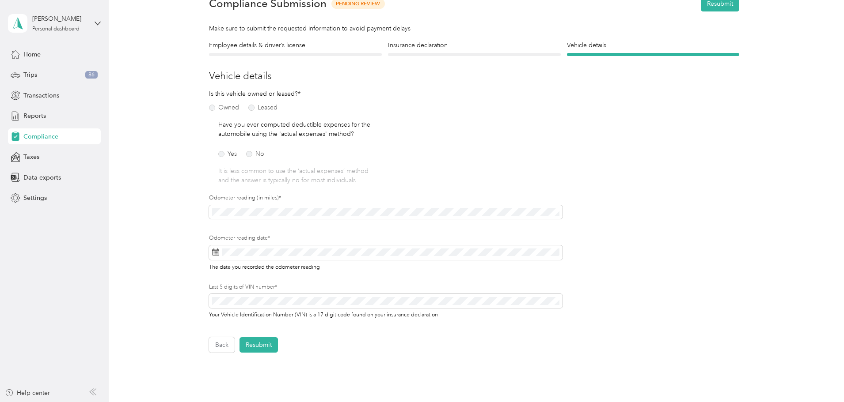
scroll to position [125, 0]
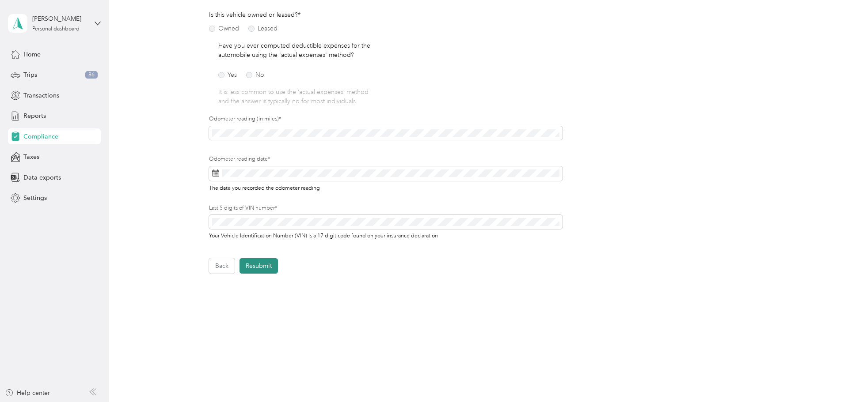
click at [268, 265] on button "Resubmit" at bounding box center [258, 265] width 38 height 15
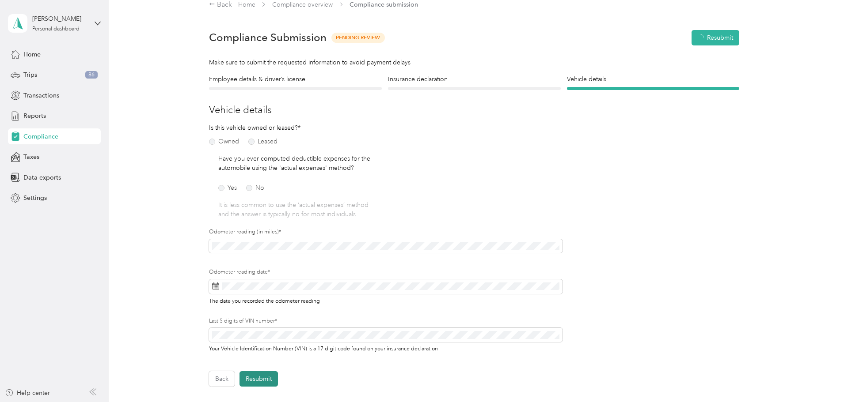
scroll to position [11, 0]
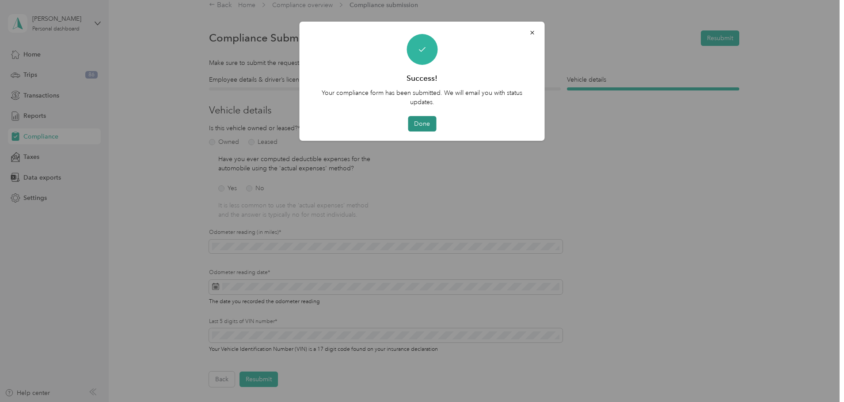
click at [426, 126] on button "Done" at bounding box center [422, 123] width 28 height 15
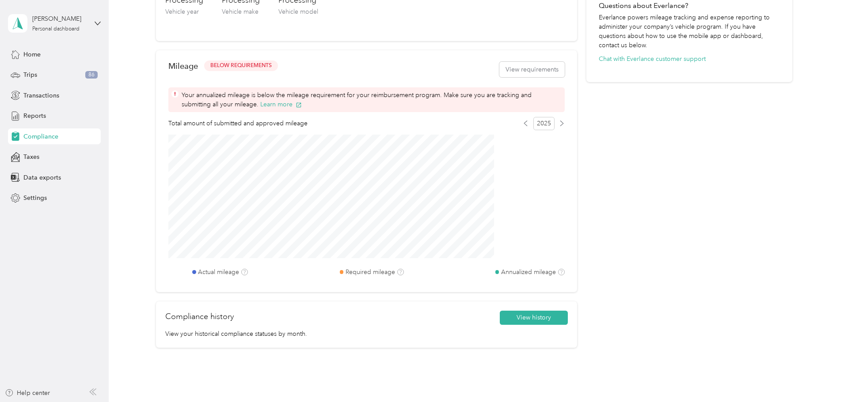
scroll to position [320, 0]
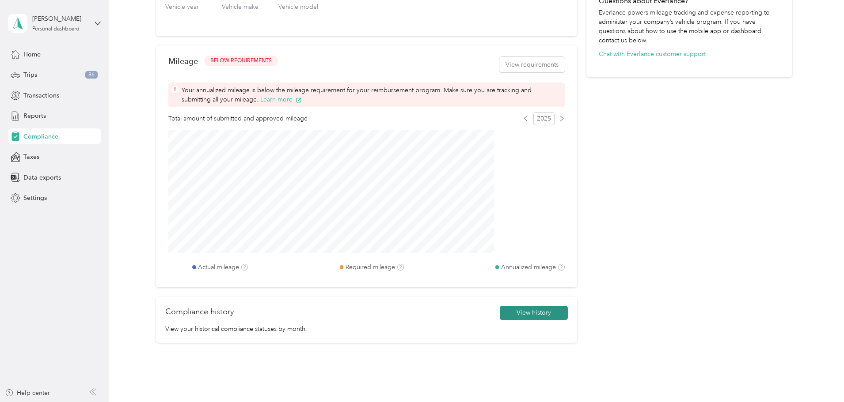
click at [506, 315] on button "View history" at bounding box center [534, 313] width 68 height 14
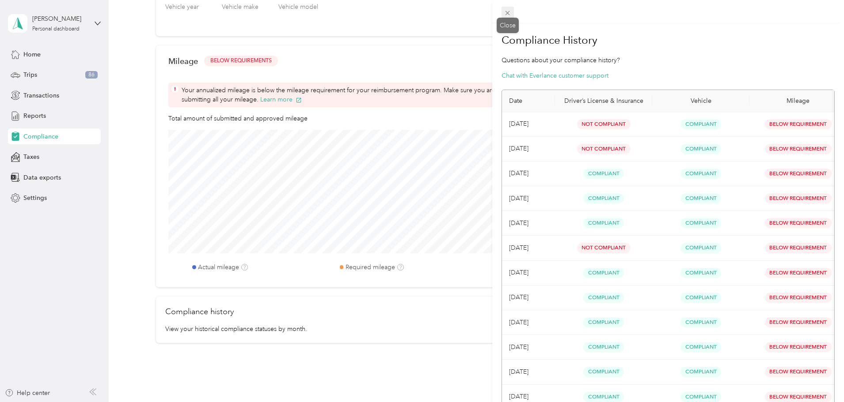
click at [506, 11] on icon at bounding box center [508, 13] width 8 height 8
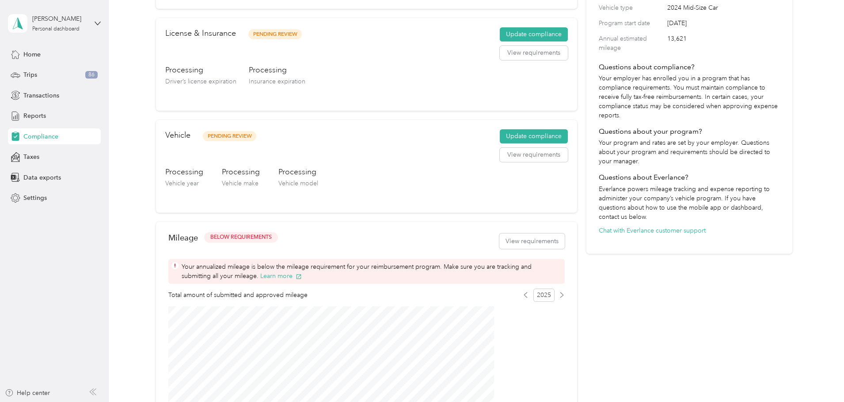
scroll to position [232, 0]
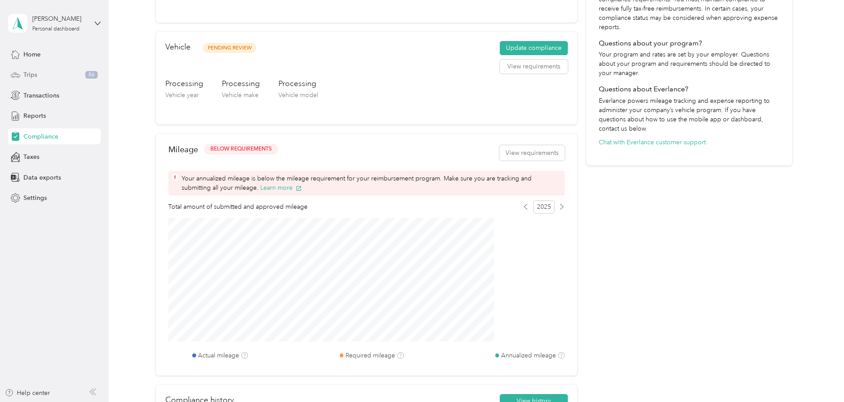
click at [75, 73] on div "Trips 86" at bounding box center [54, 75] width 93 height 16
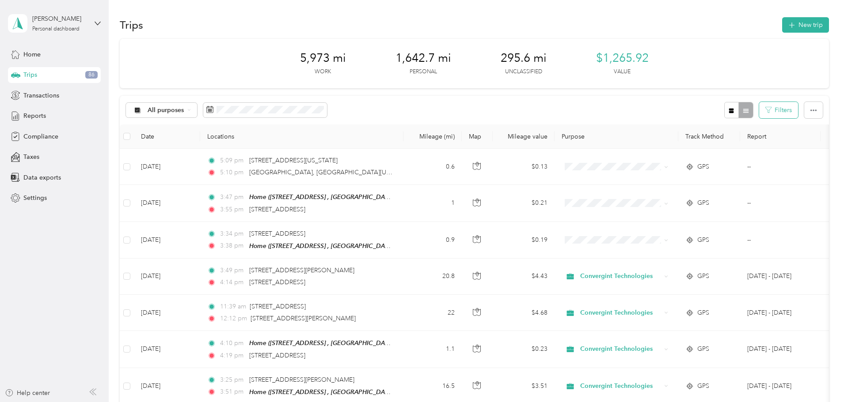
click at [759, 108] on button "Filters" at bounding box center [778, 110] width 39 height 16
click at [565, 99] on div "All purposes Filters" at bounding box center [474, 110] width 709 height 29
click at [759, 109] on button "Filters" at bounding box center [778, 110] width 39 height 16
click at [184, 113] on span "All purposes" at bounding box center [166, 110] width 37 height 6
click at [225, 140] on span "Unclassified" at bounding box center [243, 141] width 72 height 9
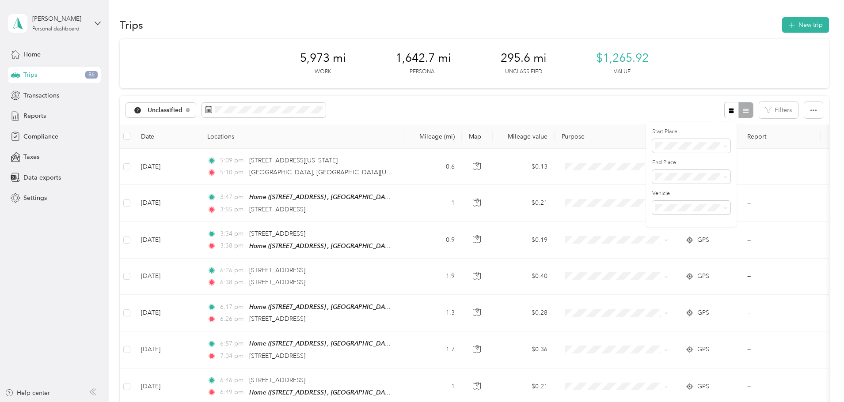
click at [516, 106] on div "Unclassified Filters" at bounding box center [474, 110] width 709 height 29
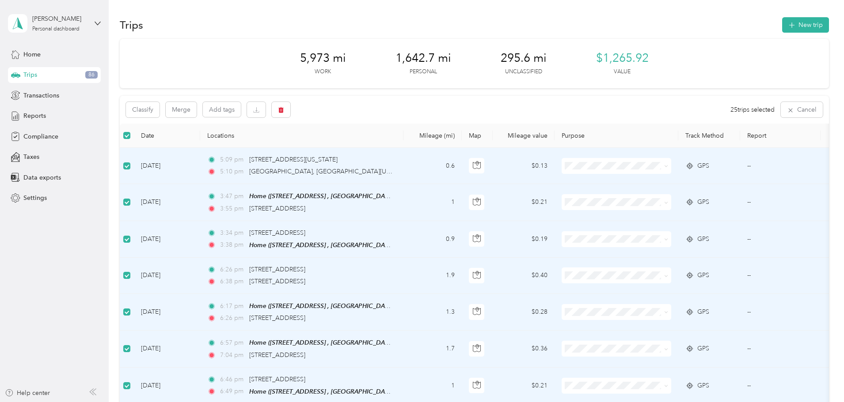
click at [647, 199] on span "Personal" at bounding box center [683, 197] width 82 height 9
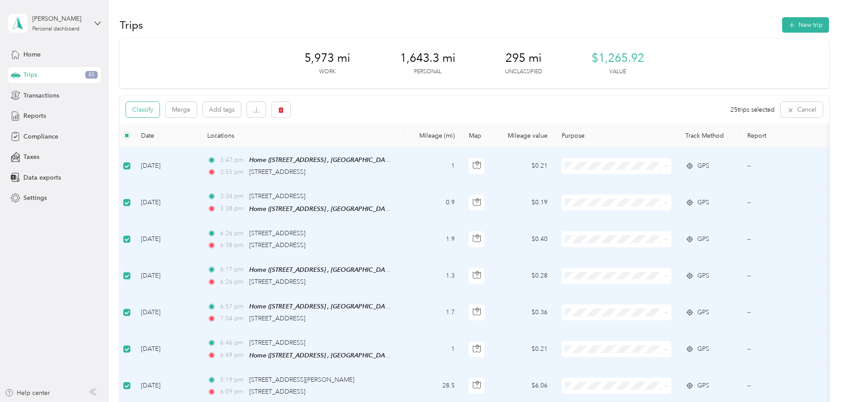
click at [159, 108] on button "Classify" at bounding box center [143, 109] width 34 height 15
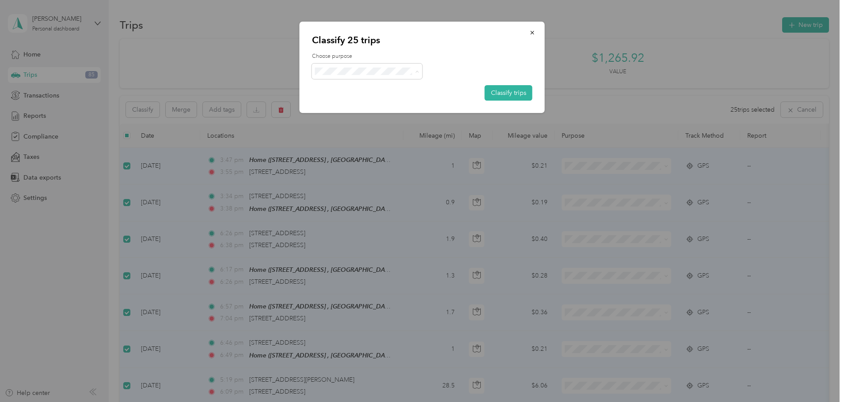
click at [367, 104] on span "Personal" at bounding box center [375, 103] width 82 height 9
click at [506, 93] on button "Classify trips" at bounding box center [509, 92] width 48 height 15
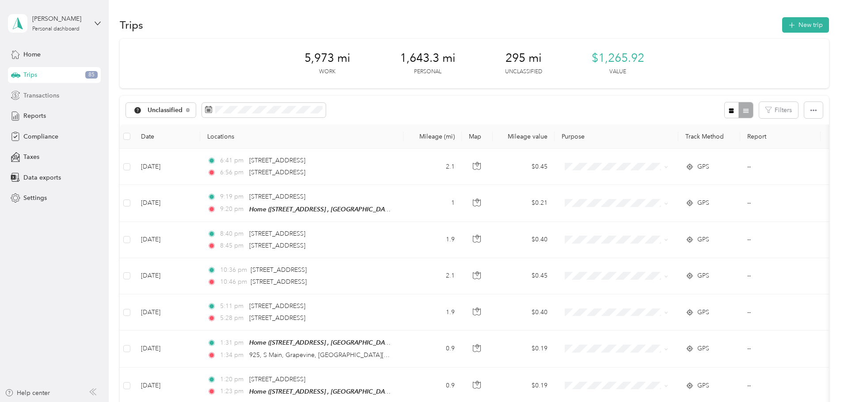
click at [50, 97] on span "Transactions" at bounding box center [41, 95] width 36 height 9
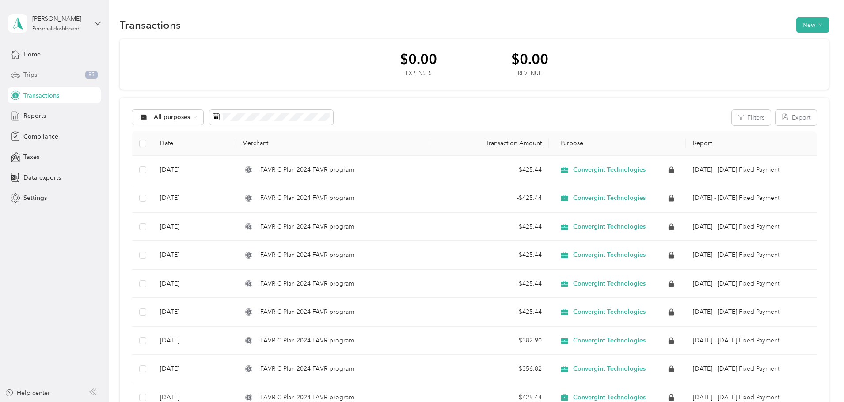
click at [53, 74] on div "Trips 85" at bounding box center [54, 75] width 93 height 16
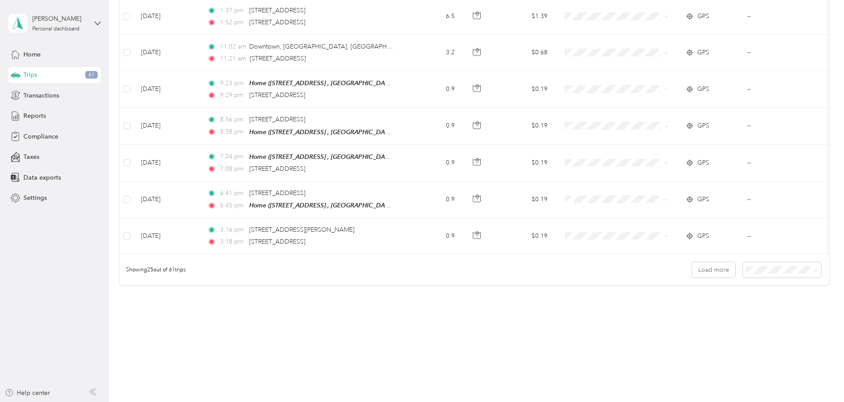
scroll to position [815, 0]
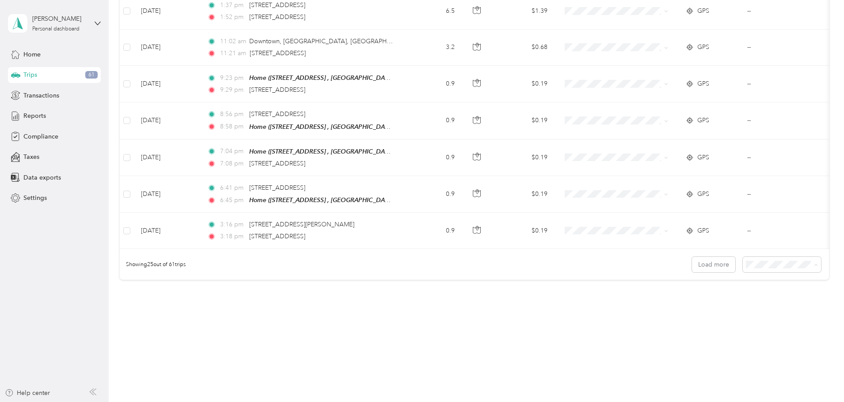
click at [706, 314] on li "100 per load" at bounding box center [721, 311] width 78 height 15
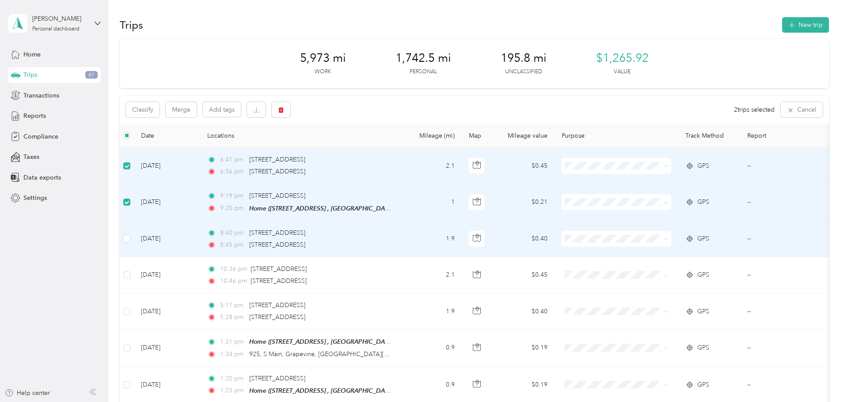
click at [134, 238] on td at bounding box center [127, 239] width 14 height 36
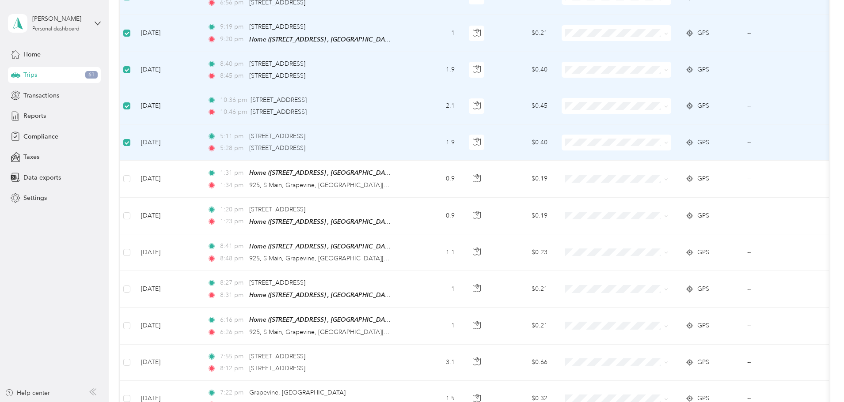
scroll to position [177, 0]
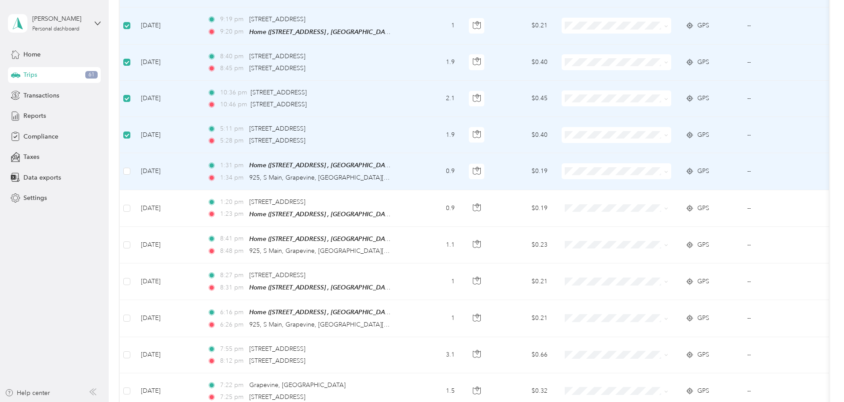
click at [134, 171] on td at bounding box center [127, 171] width 14 height 37
click at [478, 170] on icon "button" at bounding box center [477, 169] width 3 height 4
click at [134, 164] on td at bounding box center [127, 171] width 14 height 37
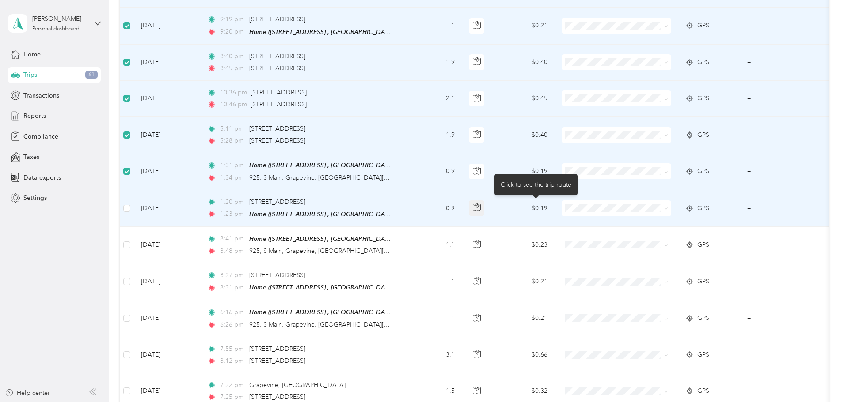
click at [481, 207] on icon "button" at bounding box center [477, 208] width 8 height 8
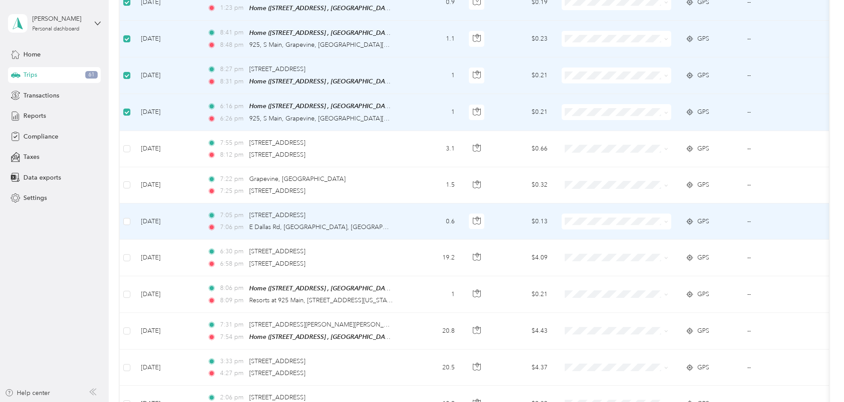
scroll to position [398, 0]
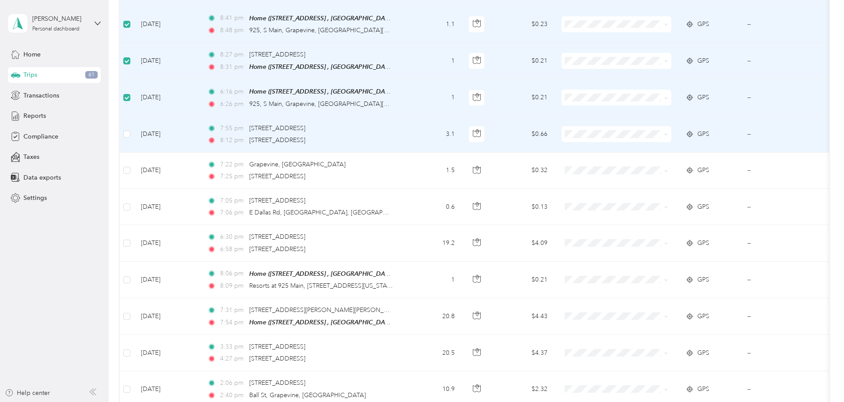
click at [134, 131] on td at bounding box center [127, 135] width 14 height 36
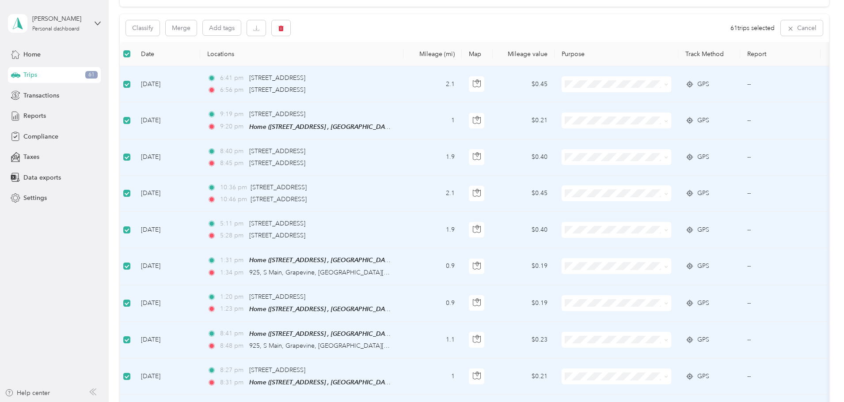
scroll to position [0, 0]
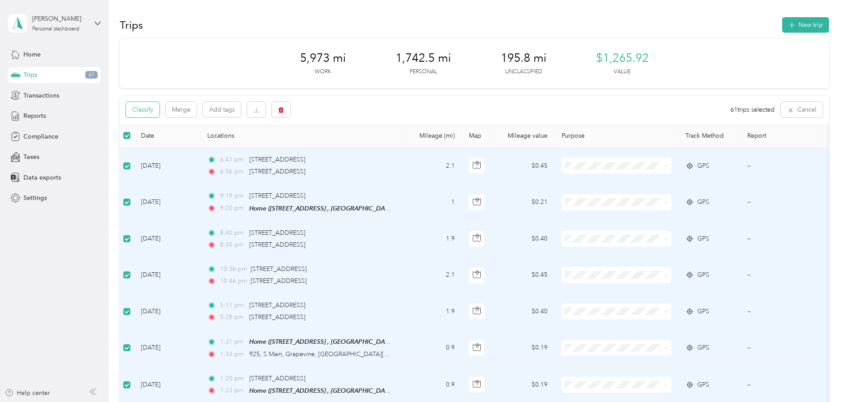
click at [159, 114] on button "Classify" at bounding box center [143, 109] width 34 height 15
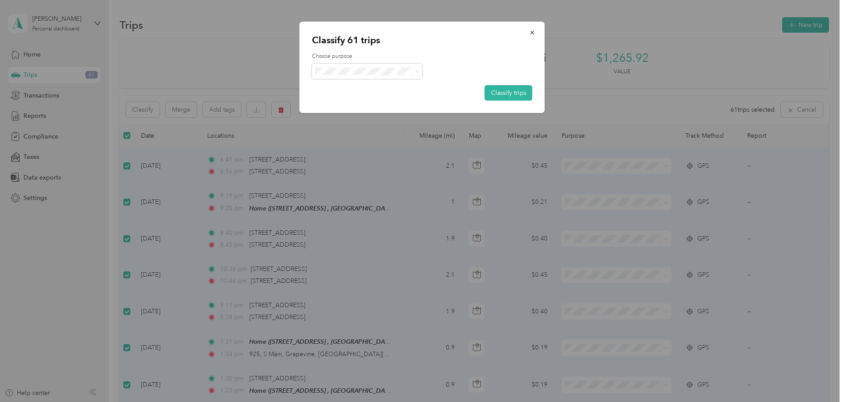
click at [383, 98] on li "Personal" at bounding box center [367, 102] width 110 height 15
click at [516, 94] on button "Classify trips" at bounding box center [509, 92] width 48 height 15
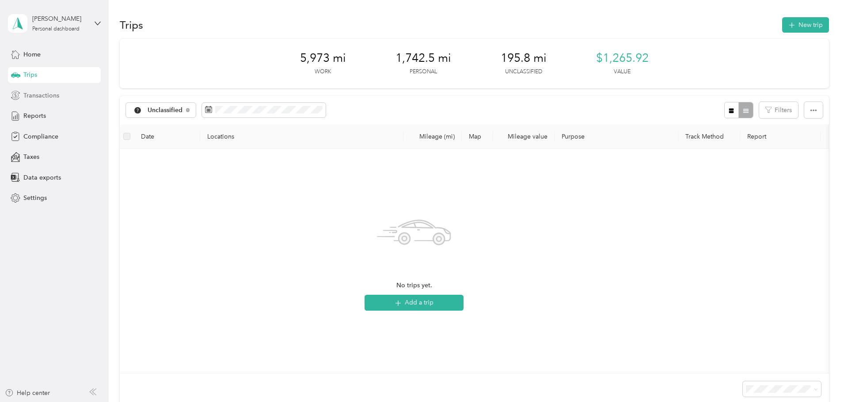
click at [55, 94] on span "Transactions" at bounding box center [41, 95] width 36 height 9
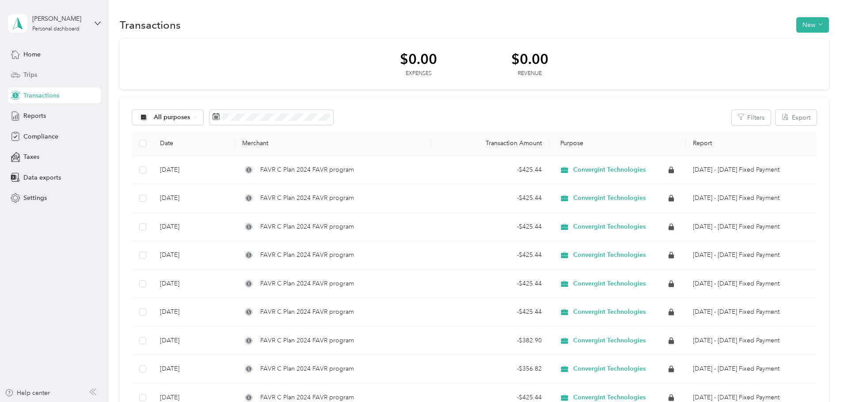
click at [56, 72] on div "Trips" at bounding box center [54, 75] width 93 height 16
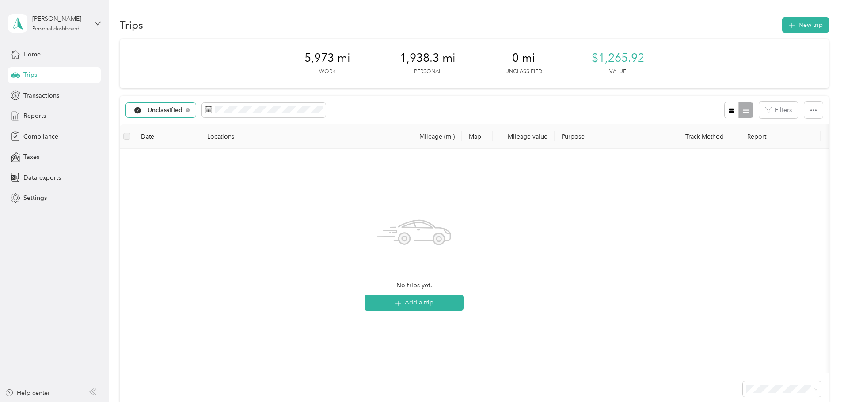
click at [183, 110] on span "Unclassified" at bounding box center [165, 110] width 35 height 6
click at [213, 155] on span "Convergint Technologies" at bounding box center [243, 156] width 72 height 9
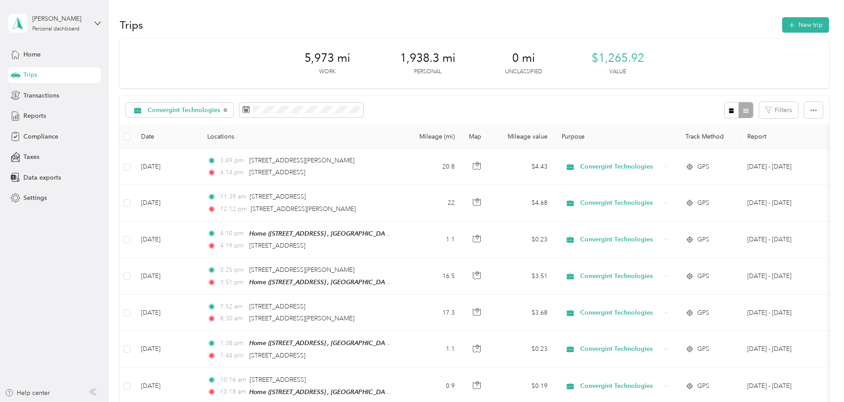
click at [554, 137] on th "Mileage value" at bounding box center [524, 137] width 62 height 24
click at [314, 60] on span "5,973 mi" at bounding box center [327, 58] width 46 height 14
drag, startPoint x: 742, startPoint y: 19, endPoint x: 502, endPoint y: 23, distance: 239.5
click at [502, 23] on div "Trips New trip" at bounding box center [474, 24] width 709 height 19
click at [782, 20] on button "New trip" at bounding box center [805, 24] width 47 height 15
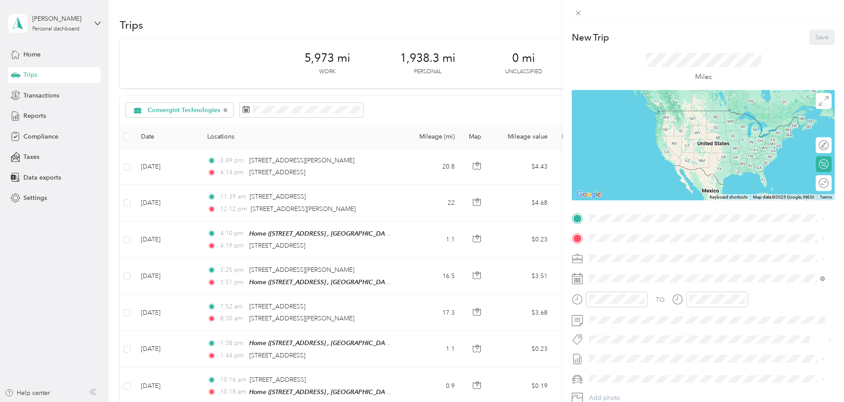
click at [43, 95] on div "New Trip Save This trip cannot be edited because it is either under review, app…" at bounding box center [422, 201] width 844 height 402
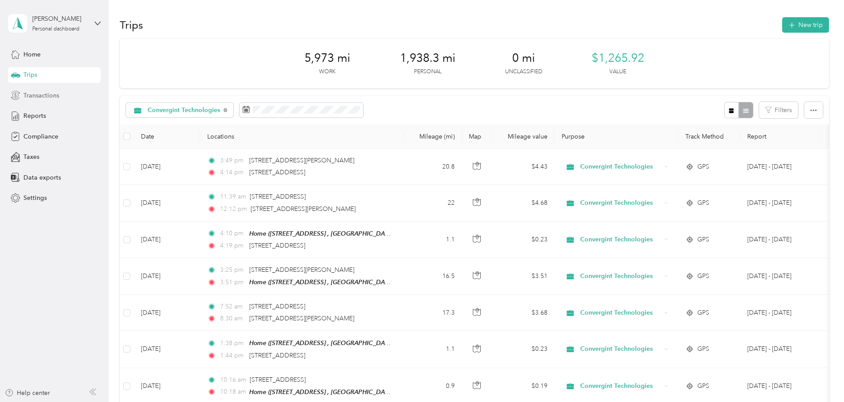
click at [38, 91] on span "Transactions" at bounding box center [41, 95] width 36 height 9
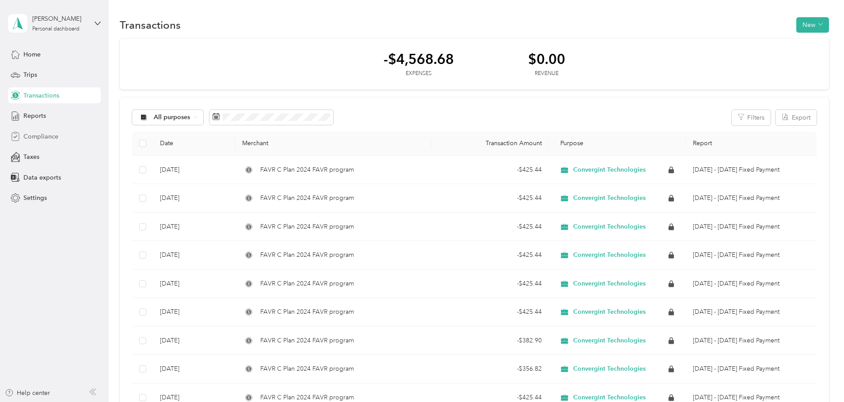
click at [47, 137] on span "Compliance" at bounding box center [40, 136] width 35 height 9
